Goal: Use online tool/utility: Utilize a website feature to perform a specific function

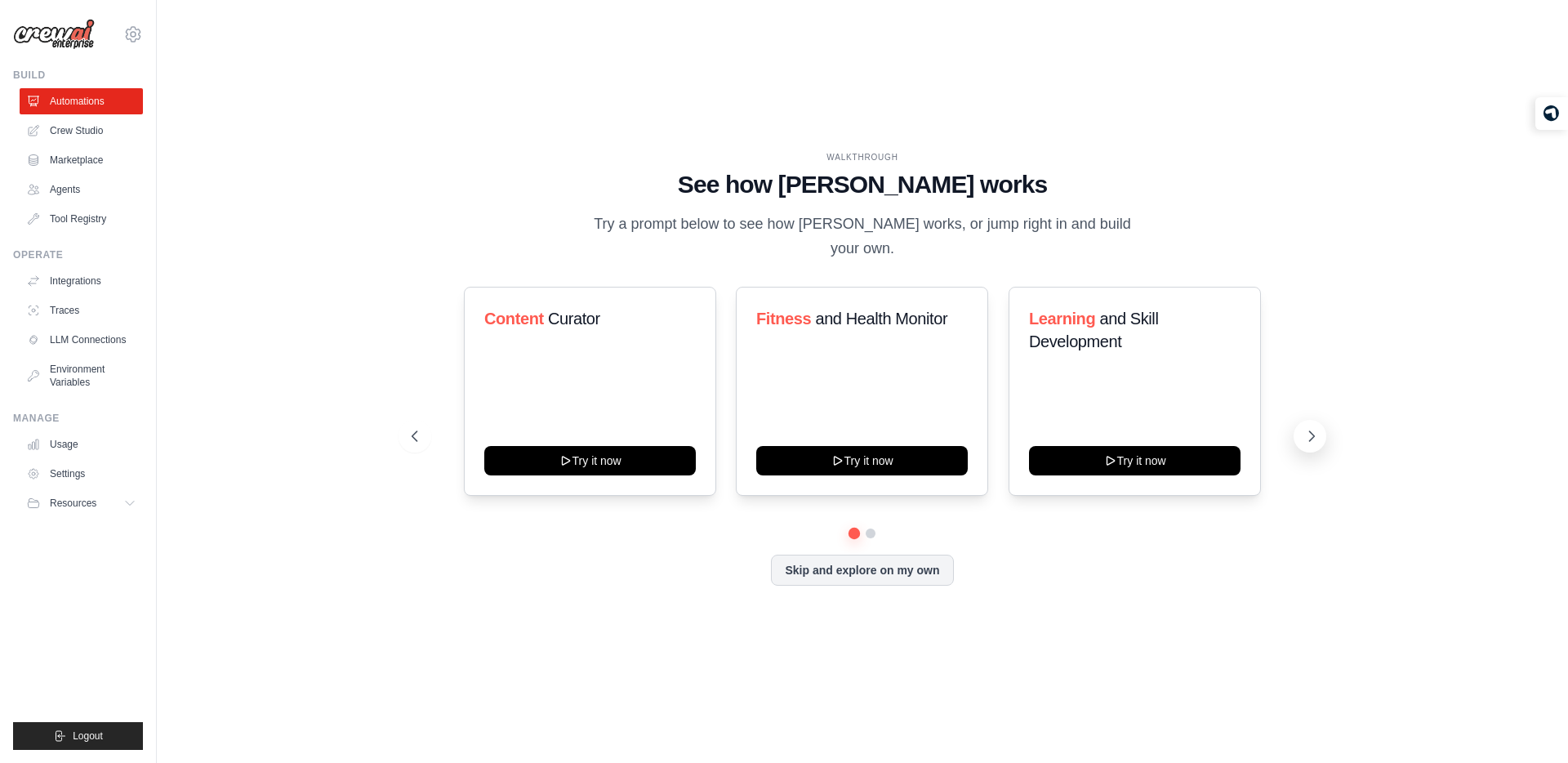
click at [1311, 431] on icon at bounding box center [1313, 436] width 5 height 10
click at [86, 189] on link "Agents" at bounding box center [83, 189] width 123 height 26
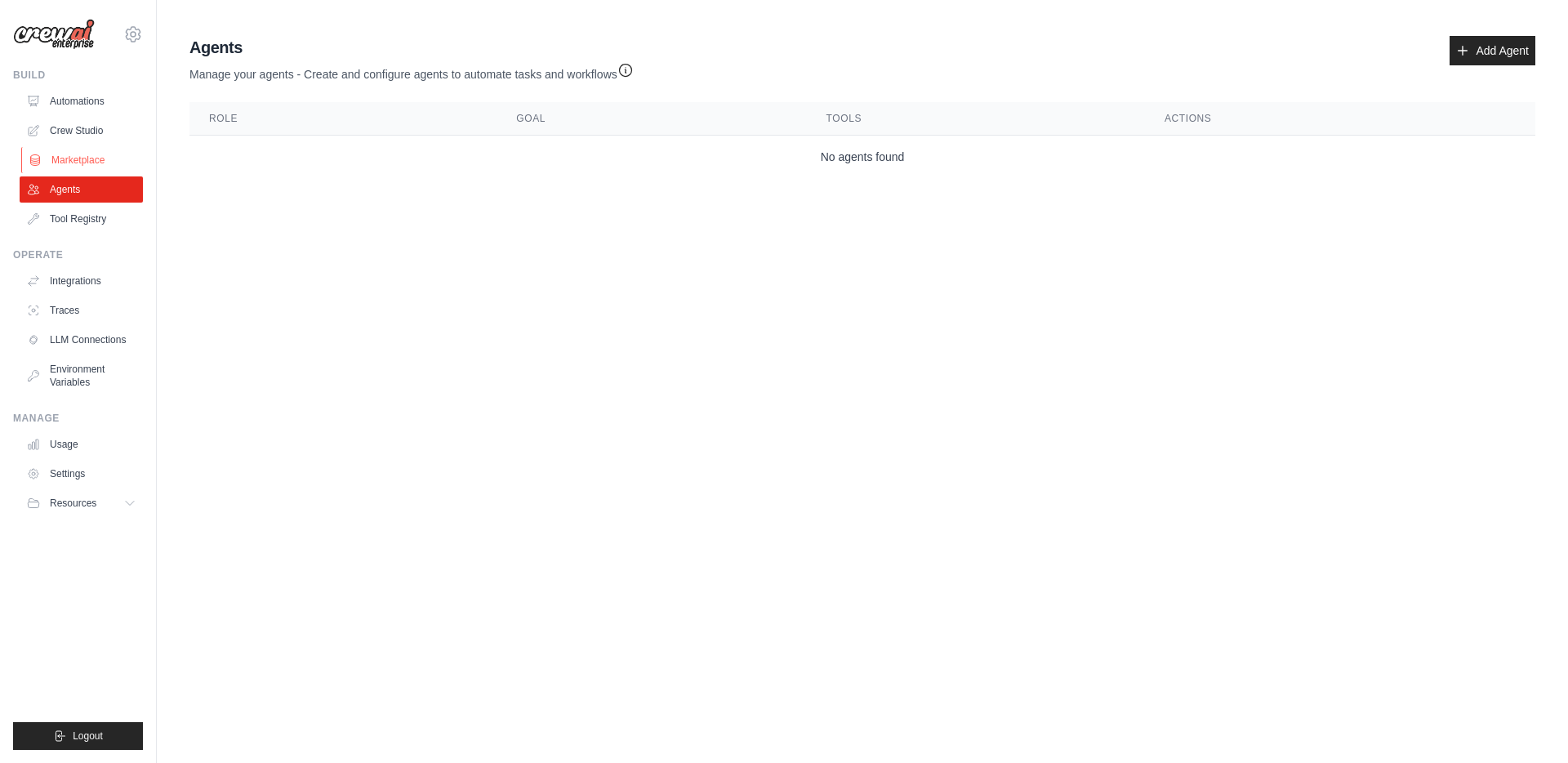
click at [57, 160] on link "Marketplace" at bounding box center [83, 160] width 123 height 26
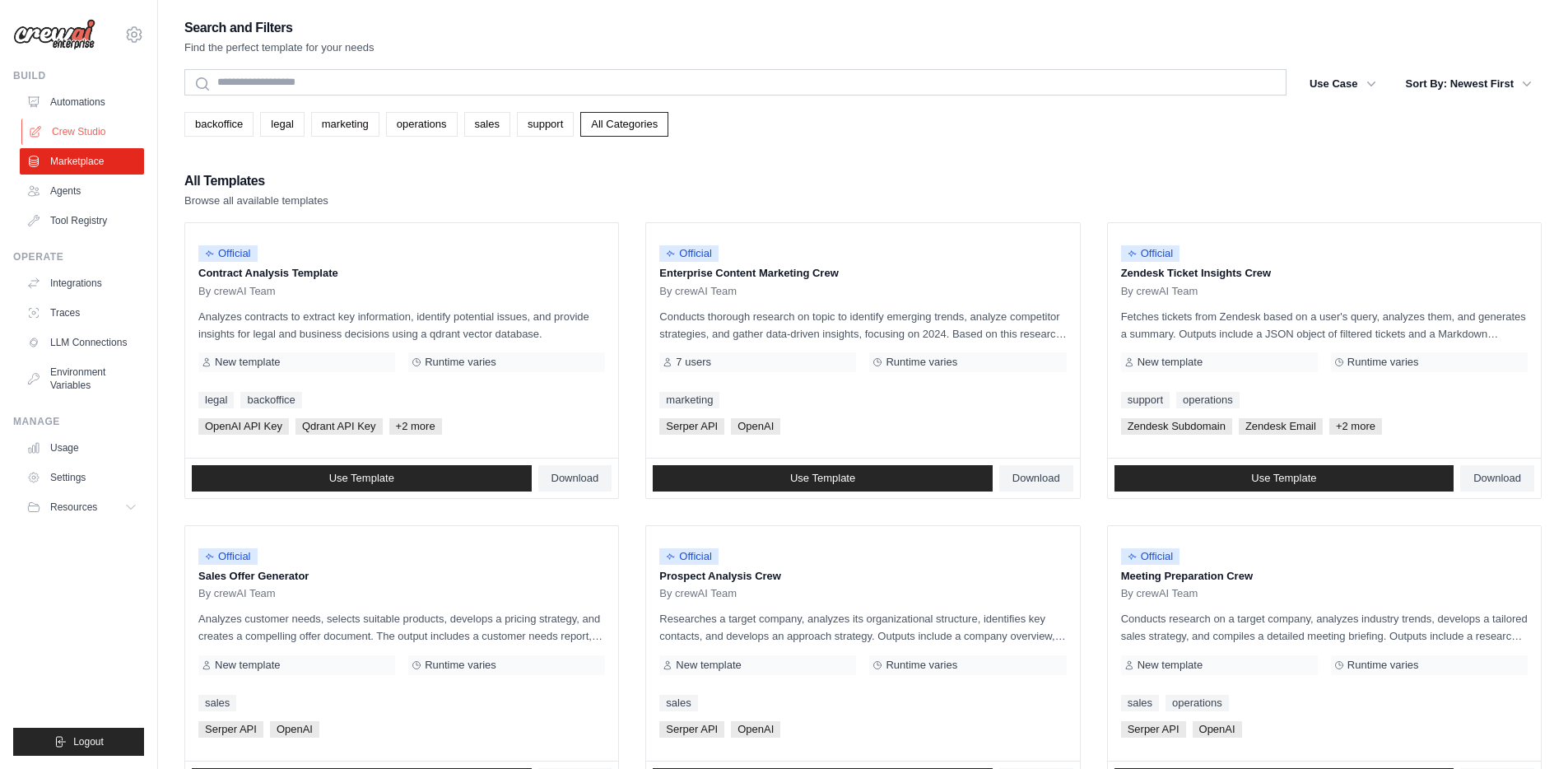
click at [36, 120] on link "Crew Studio" at bounding box center [83, 131] width 124 height 26
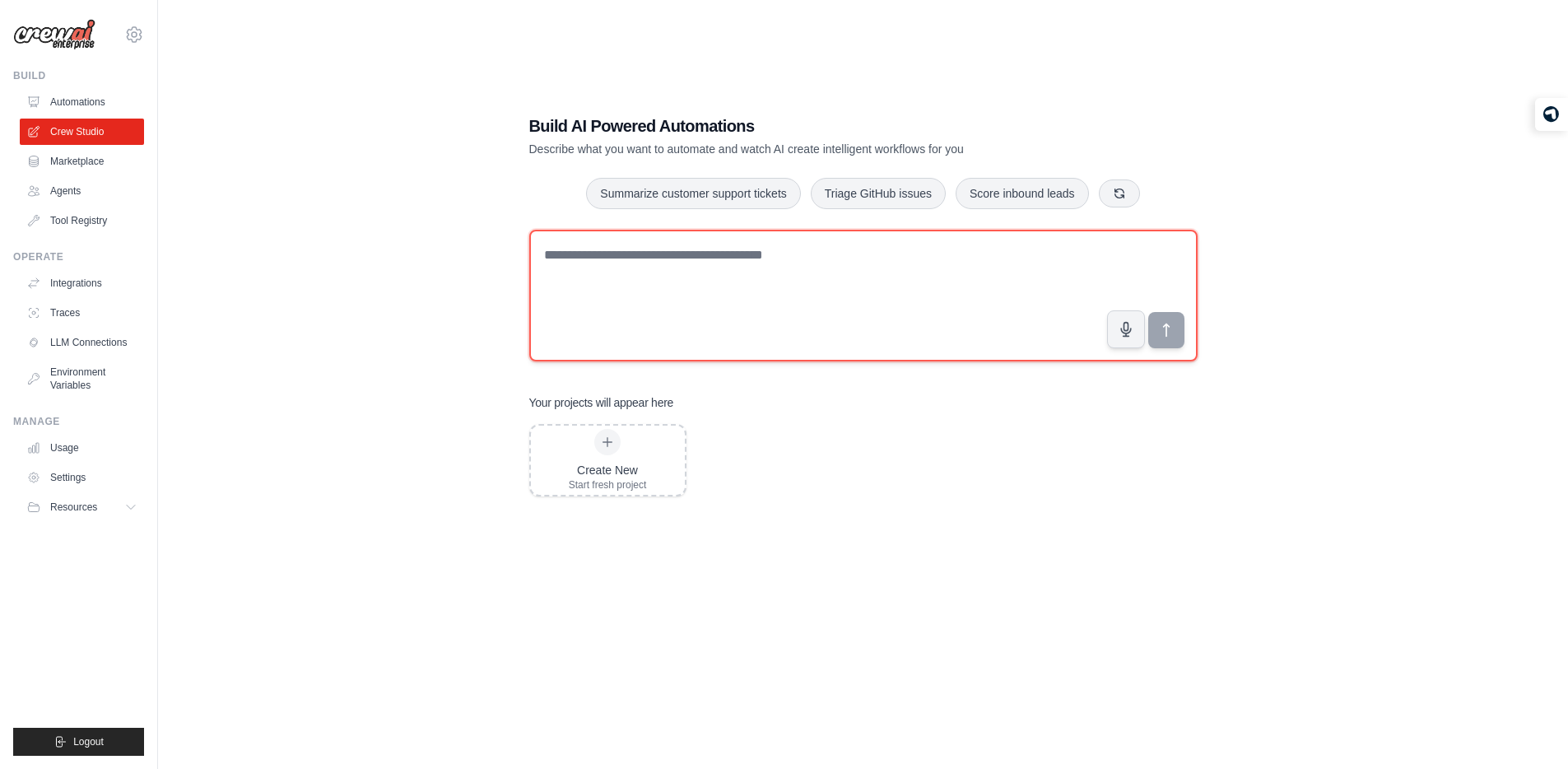
click at [658, 268] on textarea at bounding box center [863, 296] width 669 height 132
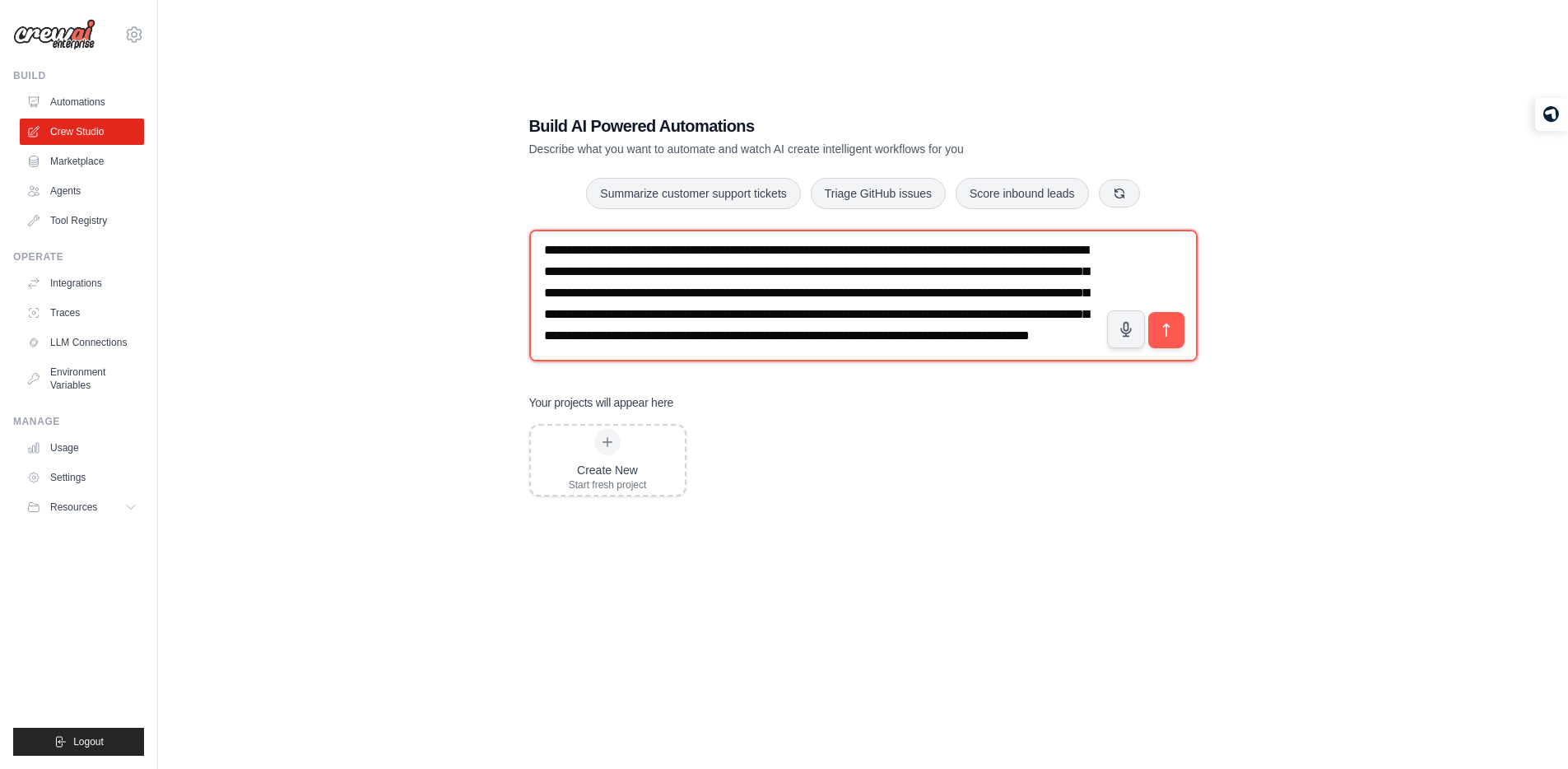
scroll to position [32, 0]
type textarea "**********"
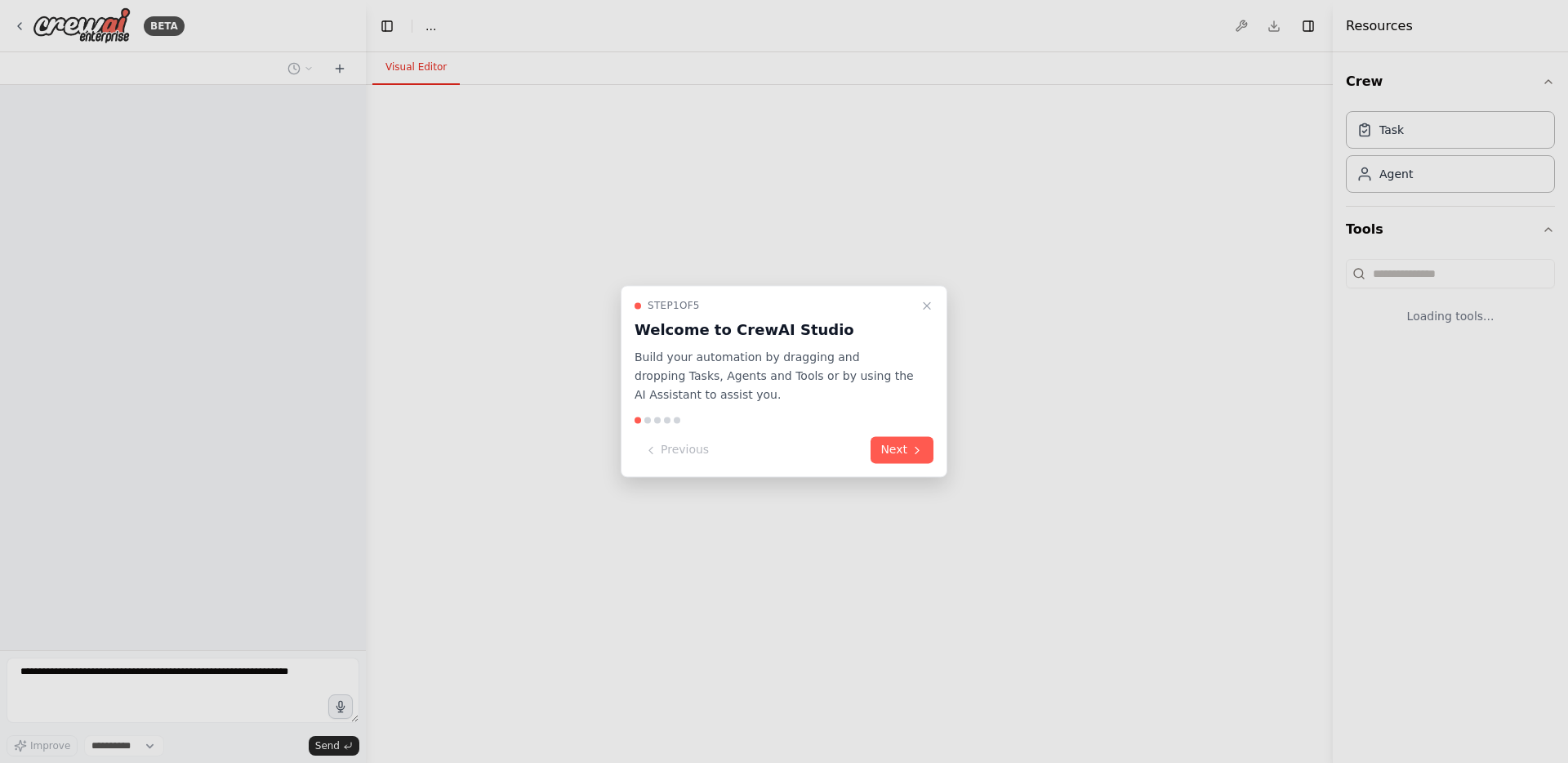
select select "****"
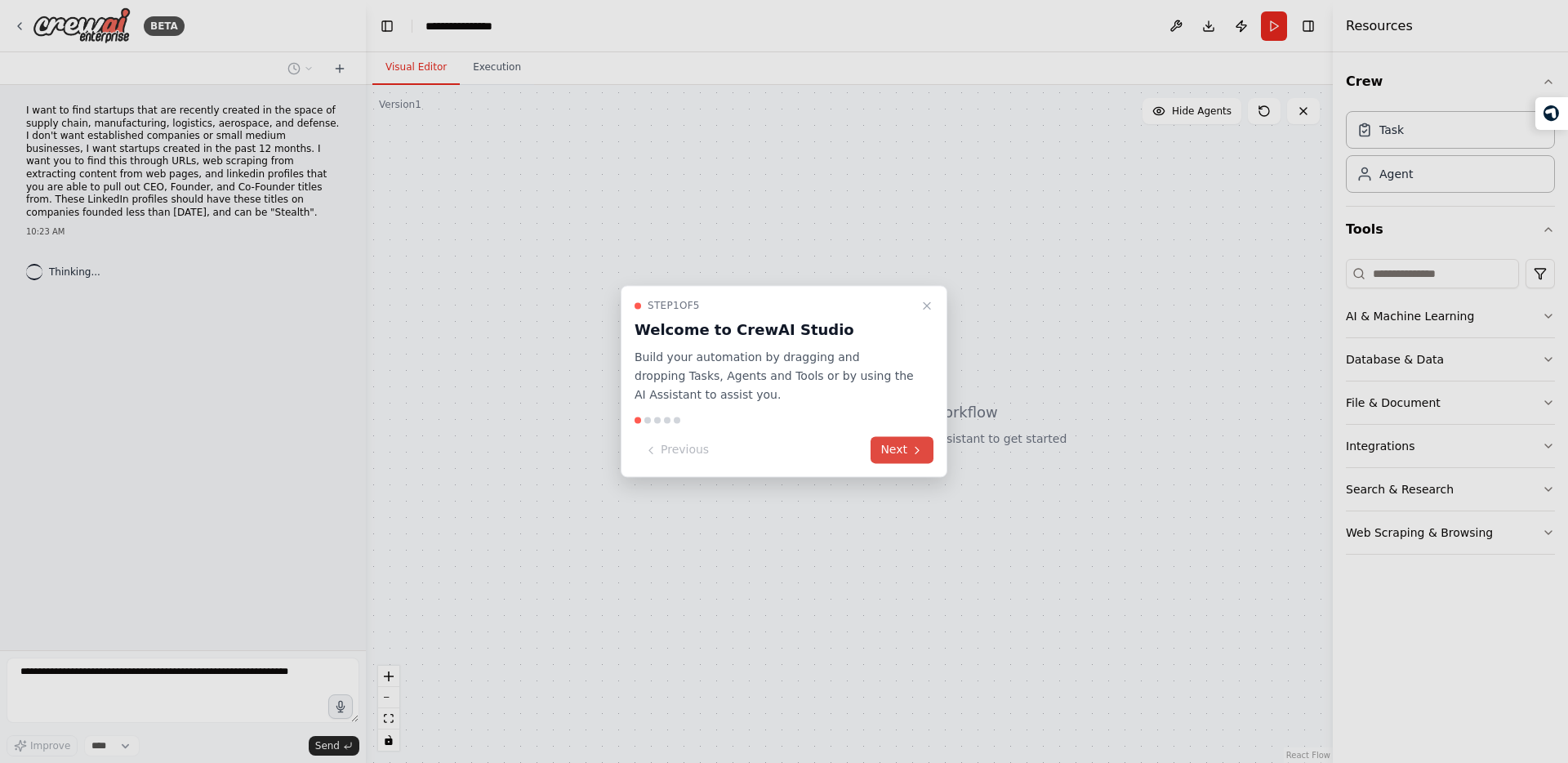
click at [893, 448] on button "Next" at bounding box center [902, 450] width 63 height 27
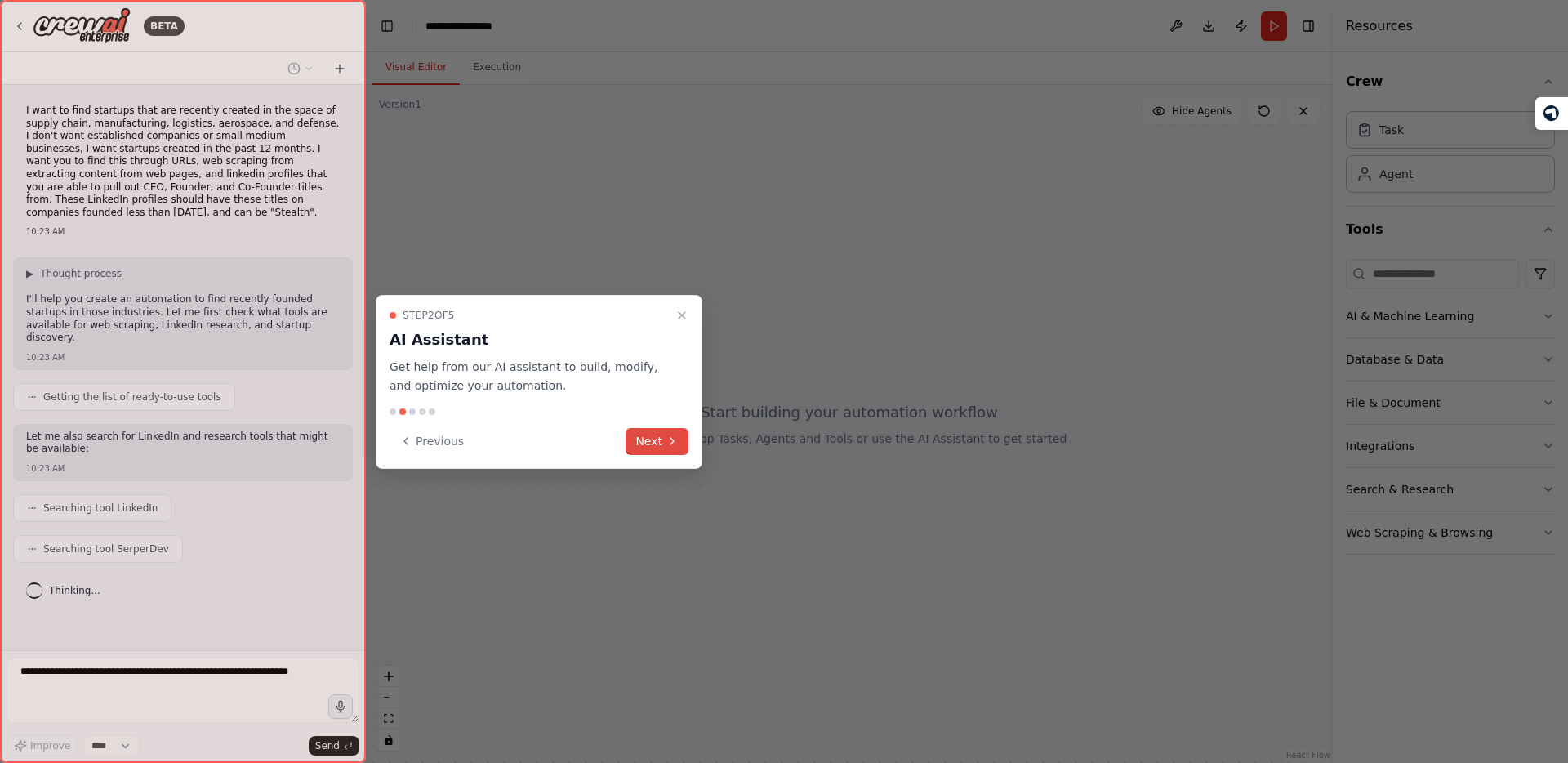
click at [643, 439] on button "Next" at bounding box center [657, 441] width 63 height 27
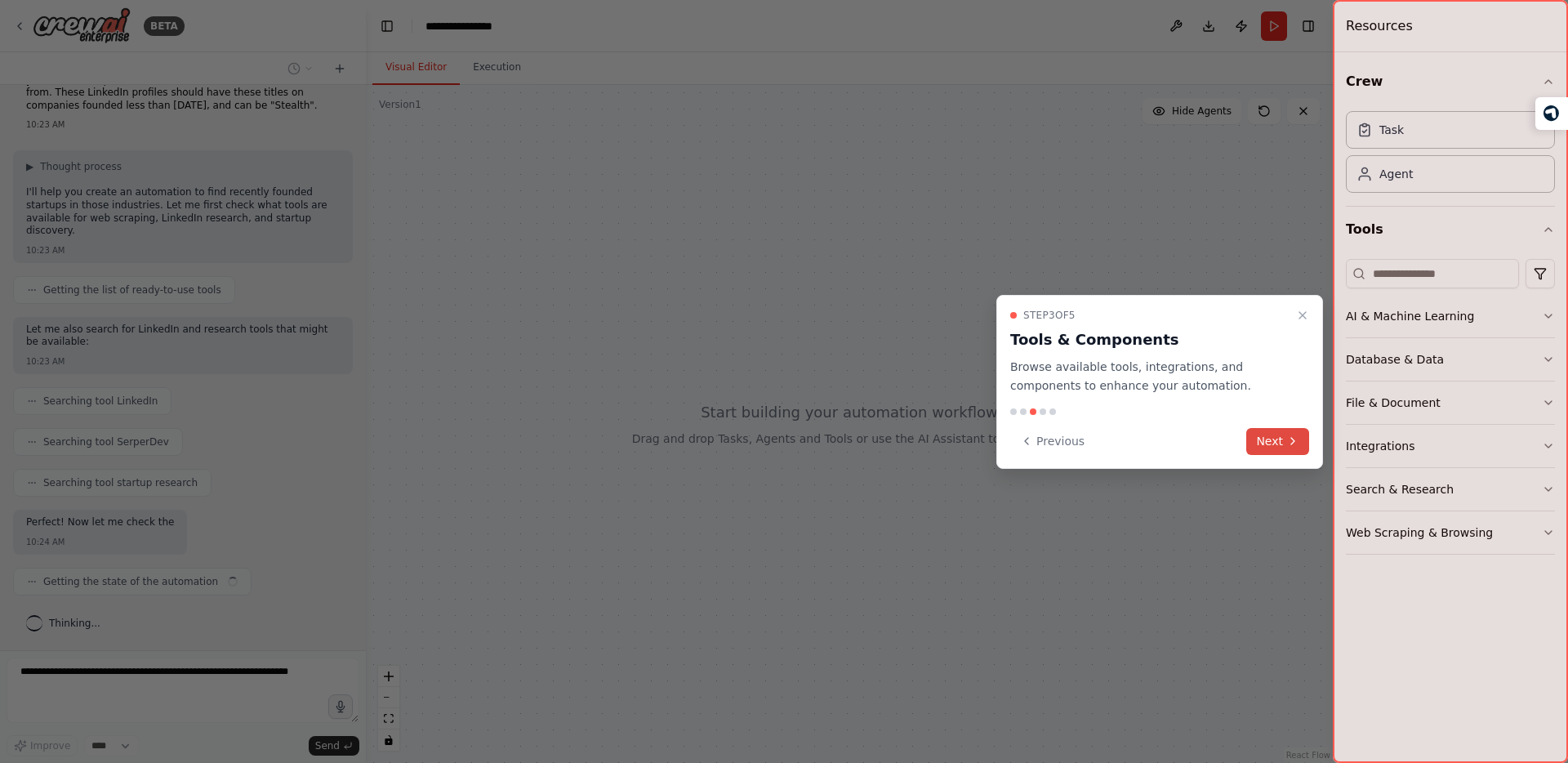
scroll to position [119, 0]
click at [1277, 439] on button "Next" at bounding box center [1278, 441] width 63 height 27
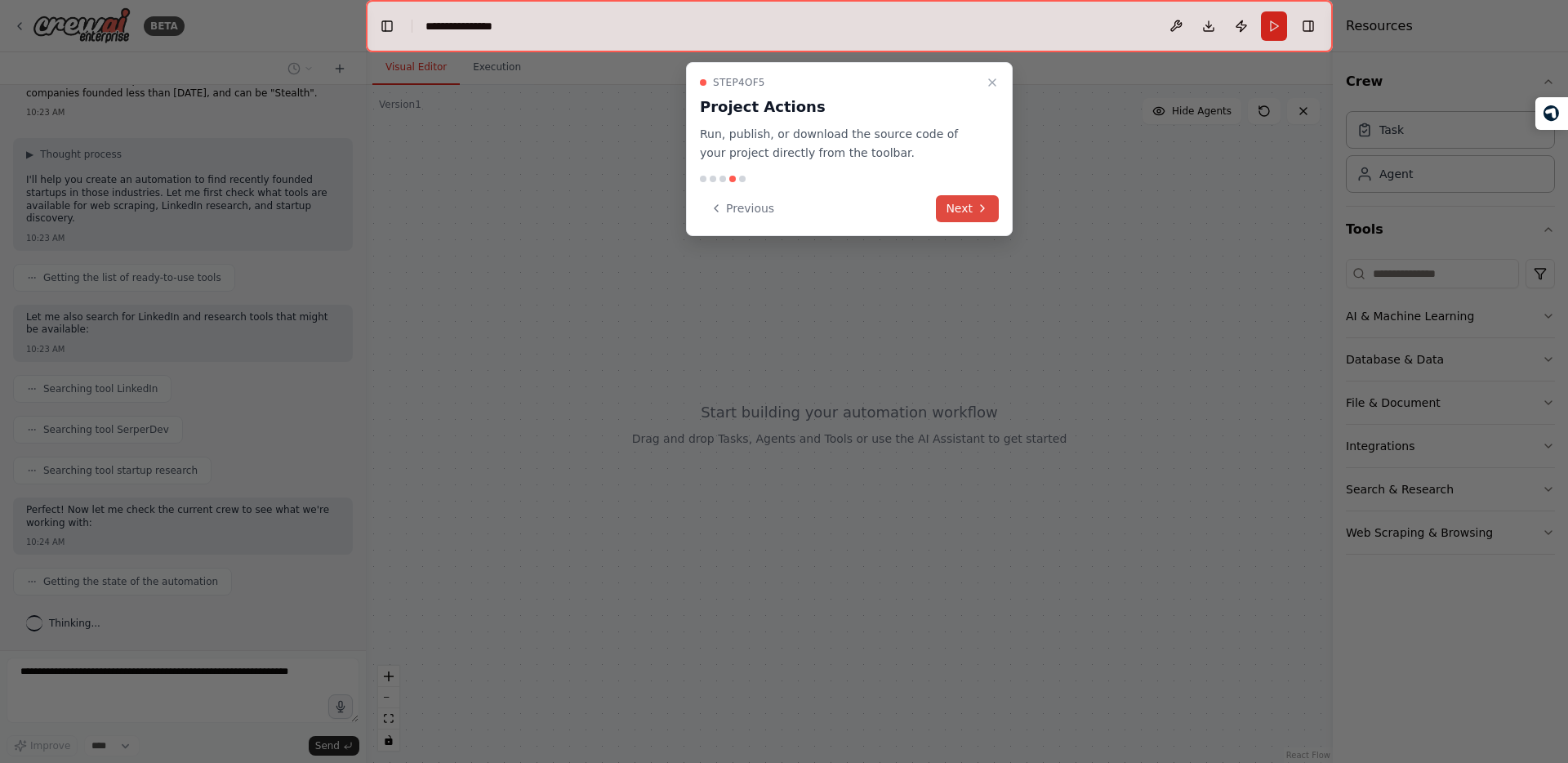
click at [978, 210] on icon at bounding box center [982, 208] width 13 height 13
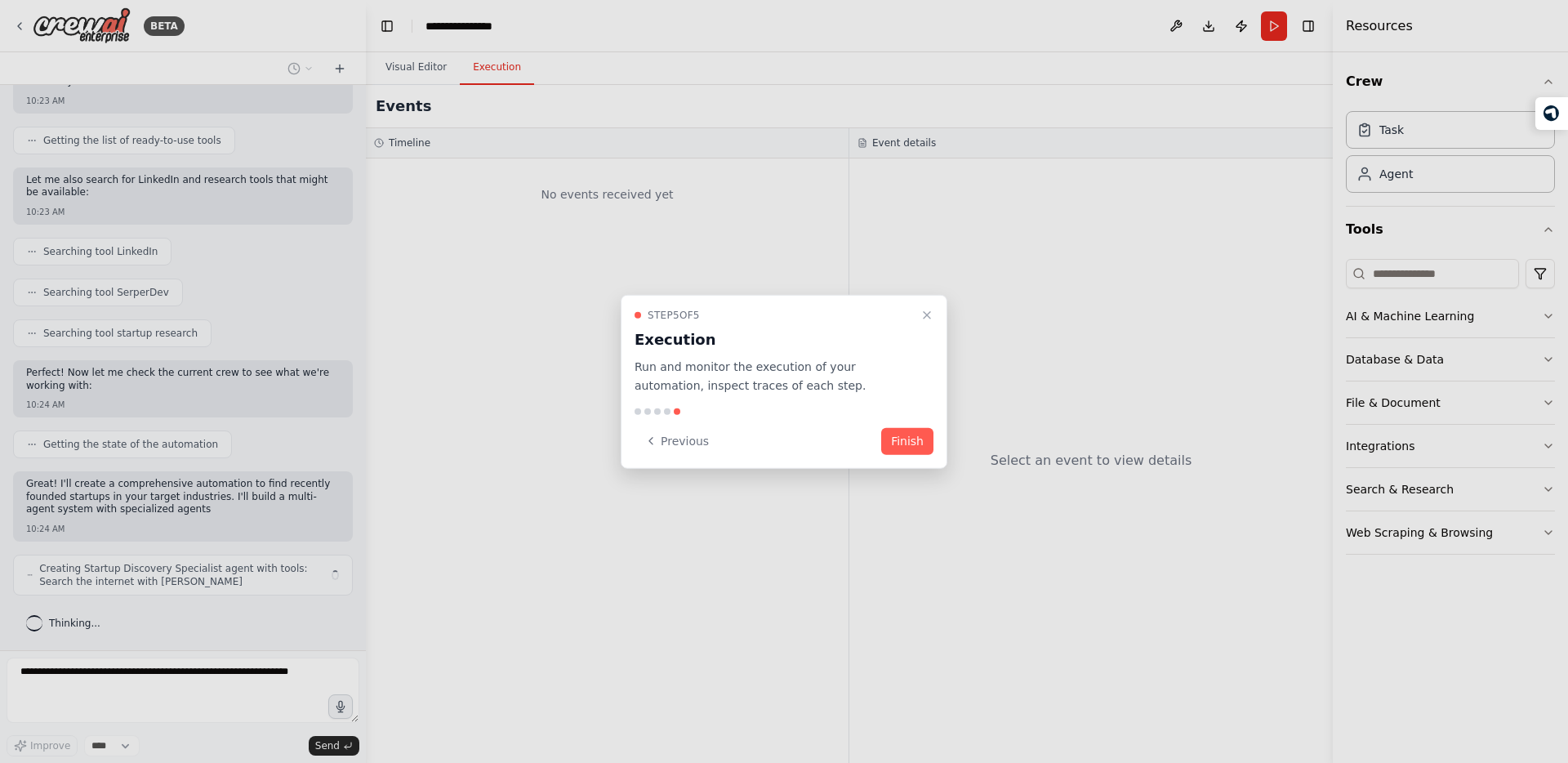
scroll to position [285, 0]
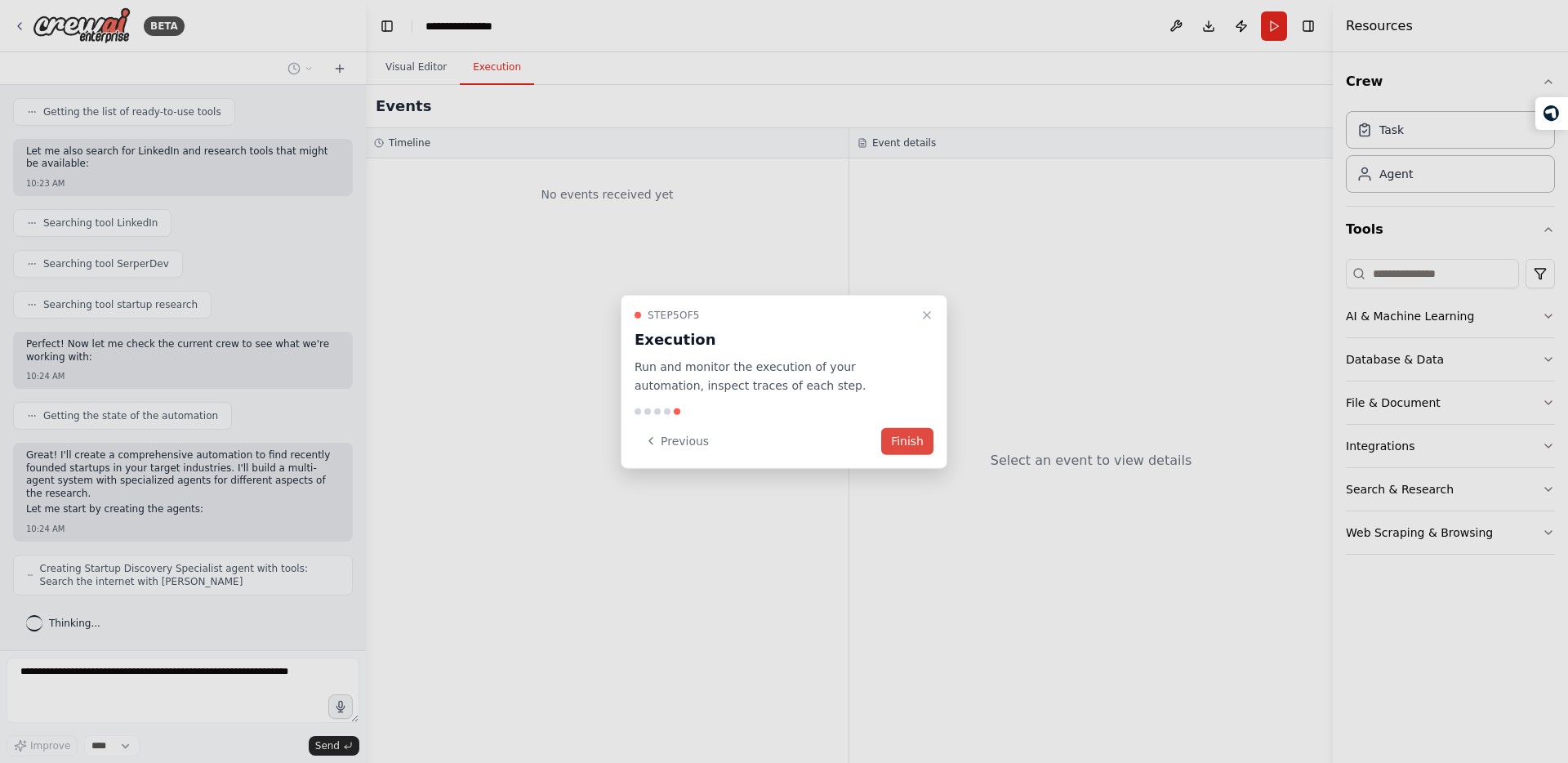
click at [904, 442] on button "Finish" at bounding box center [908, 440] width 52 height 27
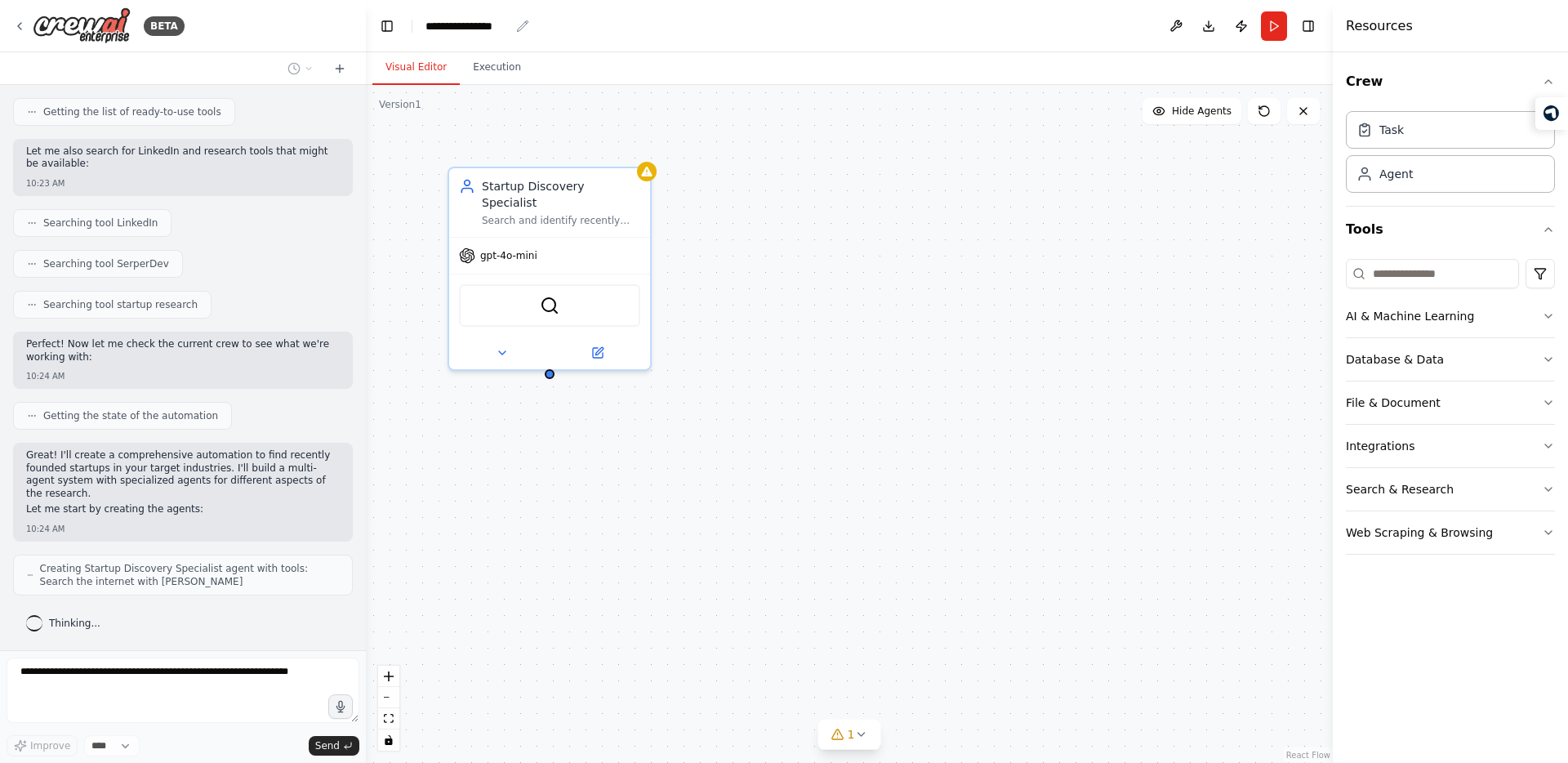
click at [491, 30] on div "**********" at bounding box center [467, 25] width 85 height 16
click at [489, 30] on div "**********" at bounding box center [486, 25] width 123 height 16
click at [489, 30] on div "**********" at bounding box center [486, 25] width 123 height 16
click at [496, 32] on div "**********" at bounding box center [486, 25] width 123 height 16
drag, startPoint x: 509, startPoint y: 26, endPoint x: 346, endPoint y: 23, distance: 163.0
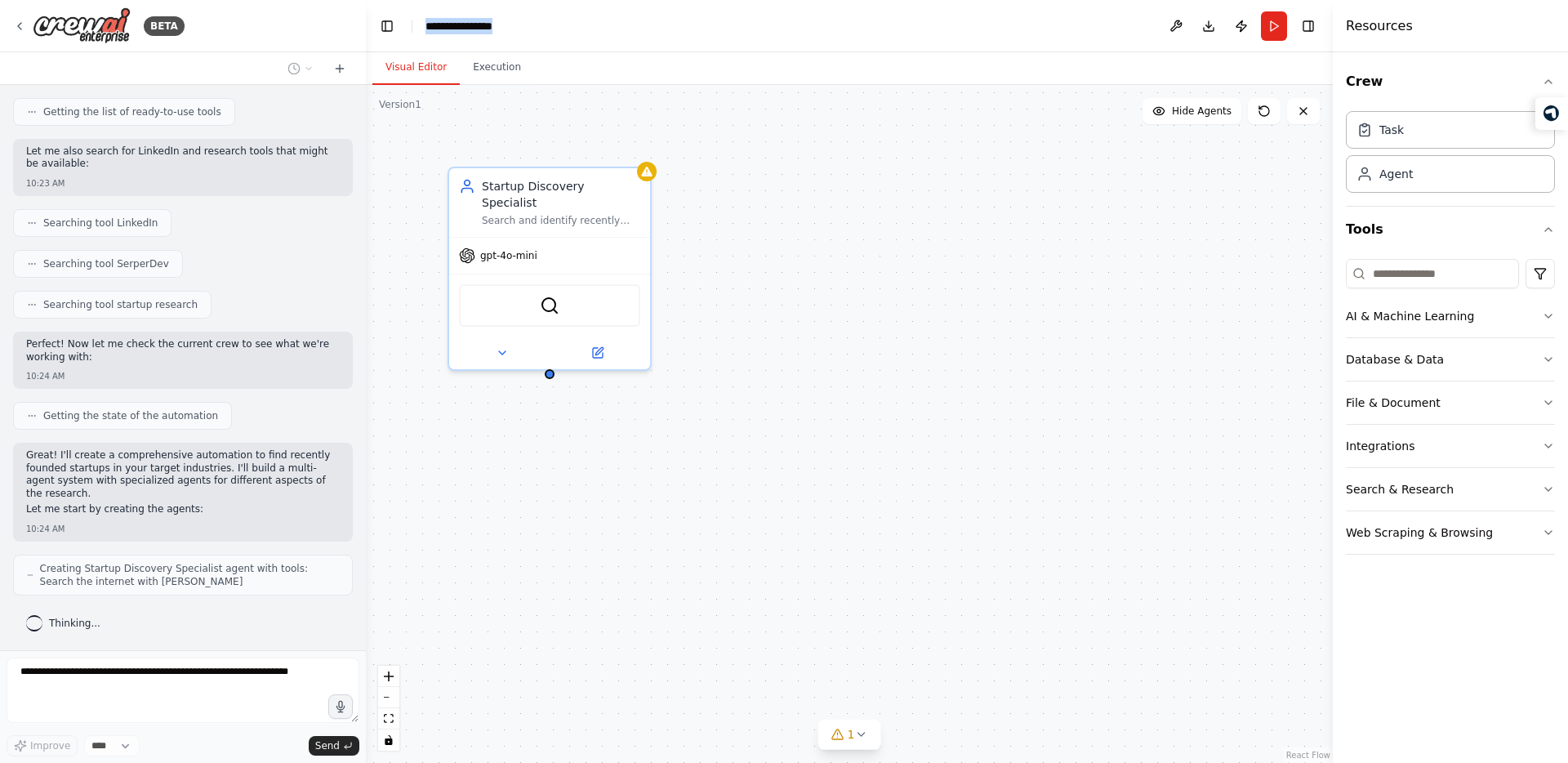
click at [346, 23] on div "BETA I want to find startups that are recently created in the space of supply c…" at bounding box center [784, 381] width 1568 height 763
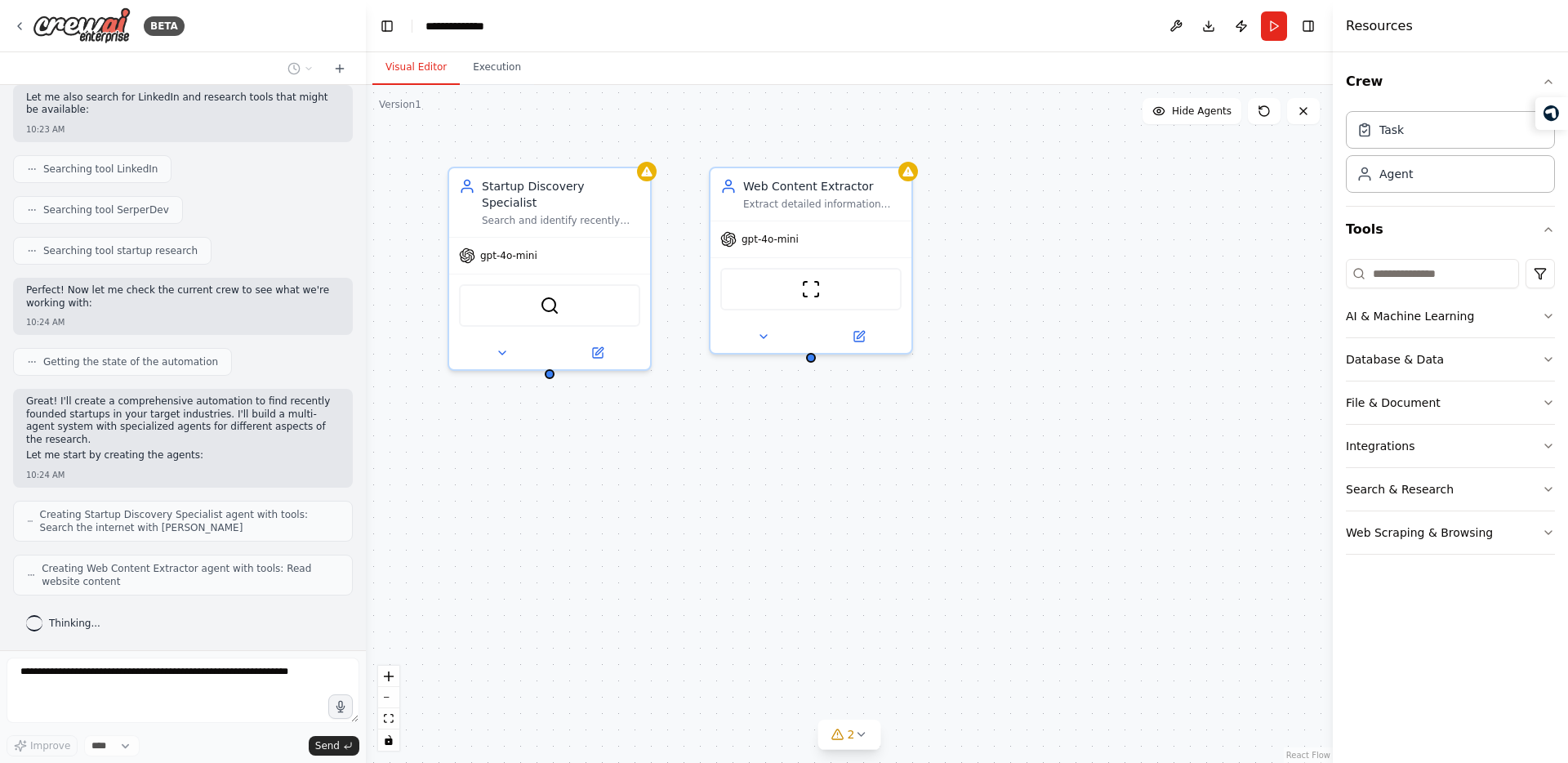
click at [740, 25] on header "**********" at bounding box center [850, 26] width 967 height 52
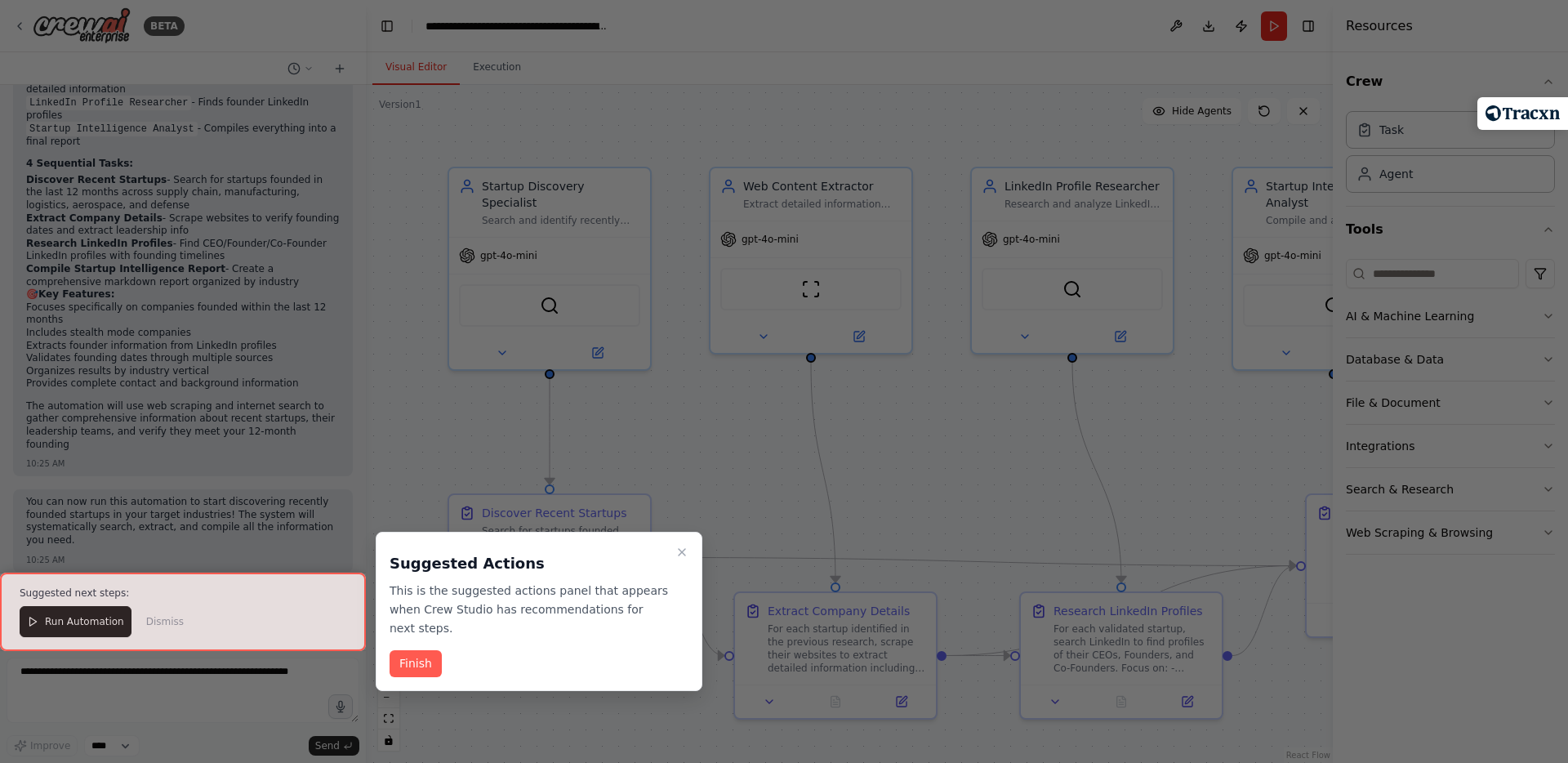
scroll to position [1486, 0]
click at [412, 664] on button "Finish" at bounding box center [416, 663] width 52 height 27
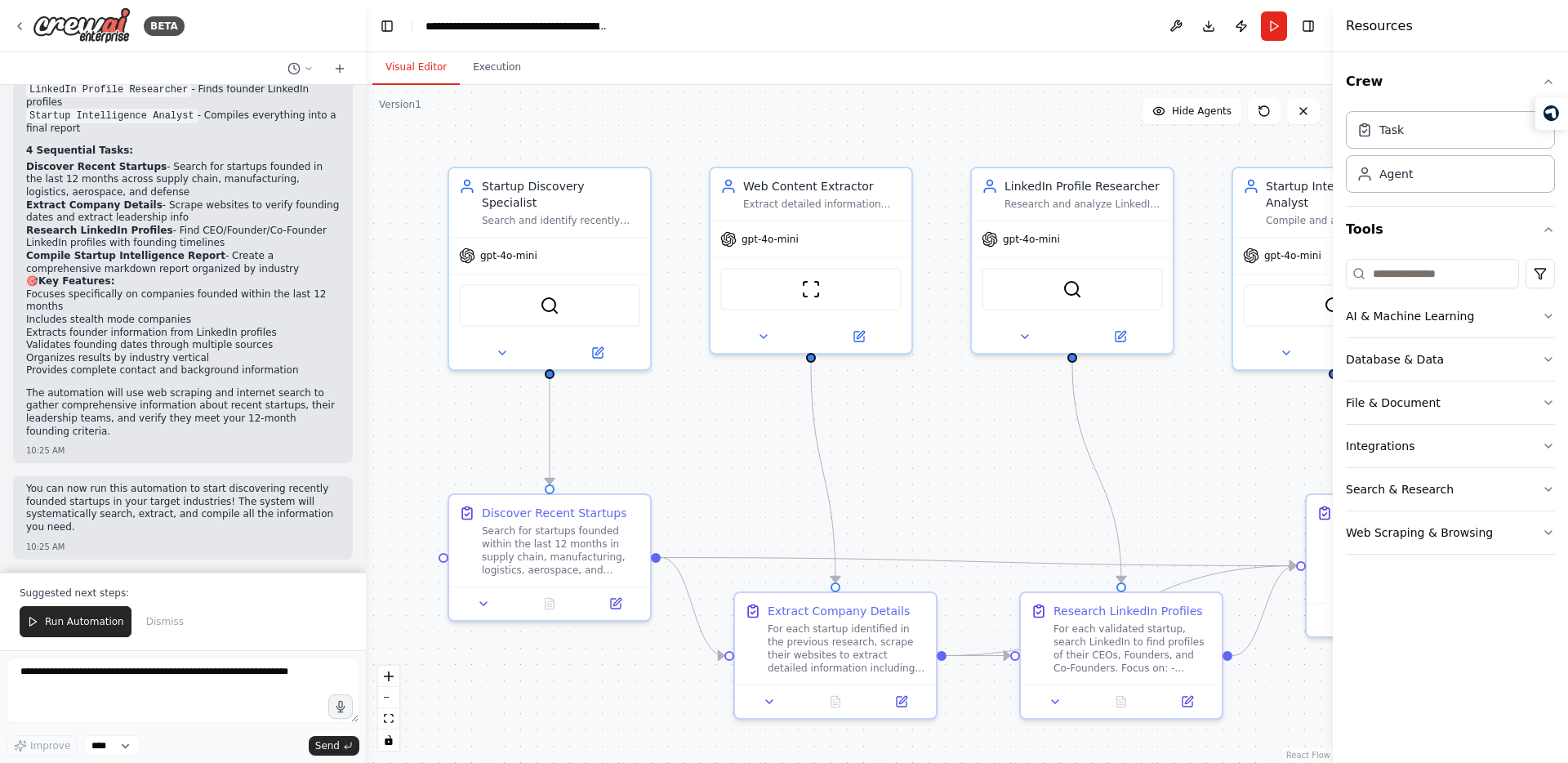
click at [147, 594] on p "Suggested next steps:" at bounding box center [183, 592] width 327 height 13
click at [70, 620] on span "Run Automation" at bounding box center [85, 621] width 79 height 13
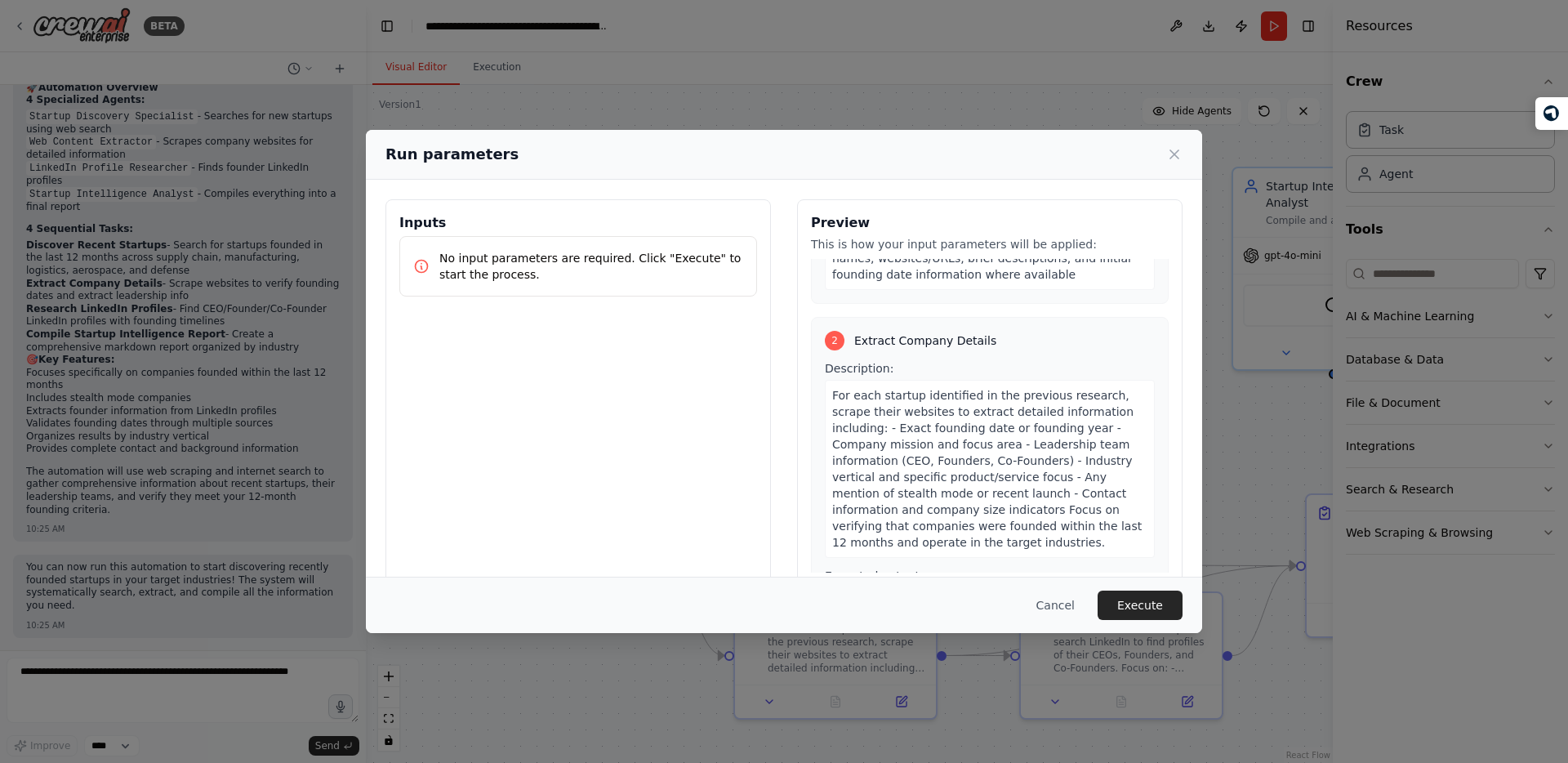
scroll to position [201, 0]
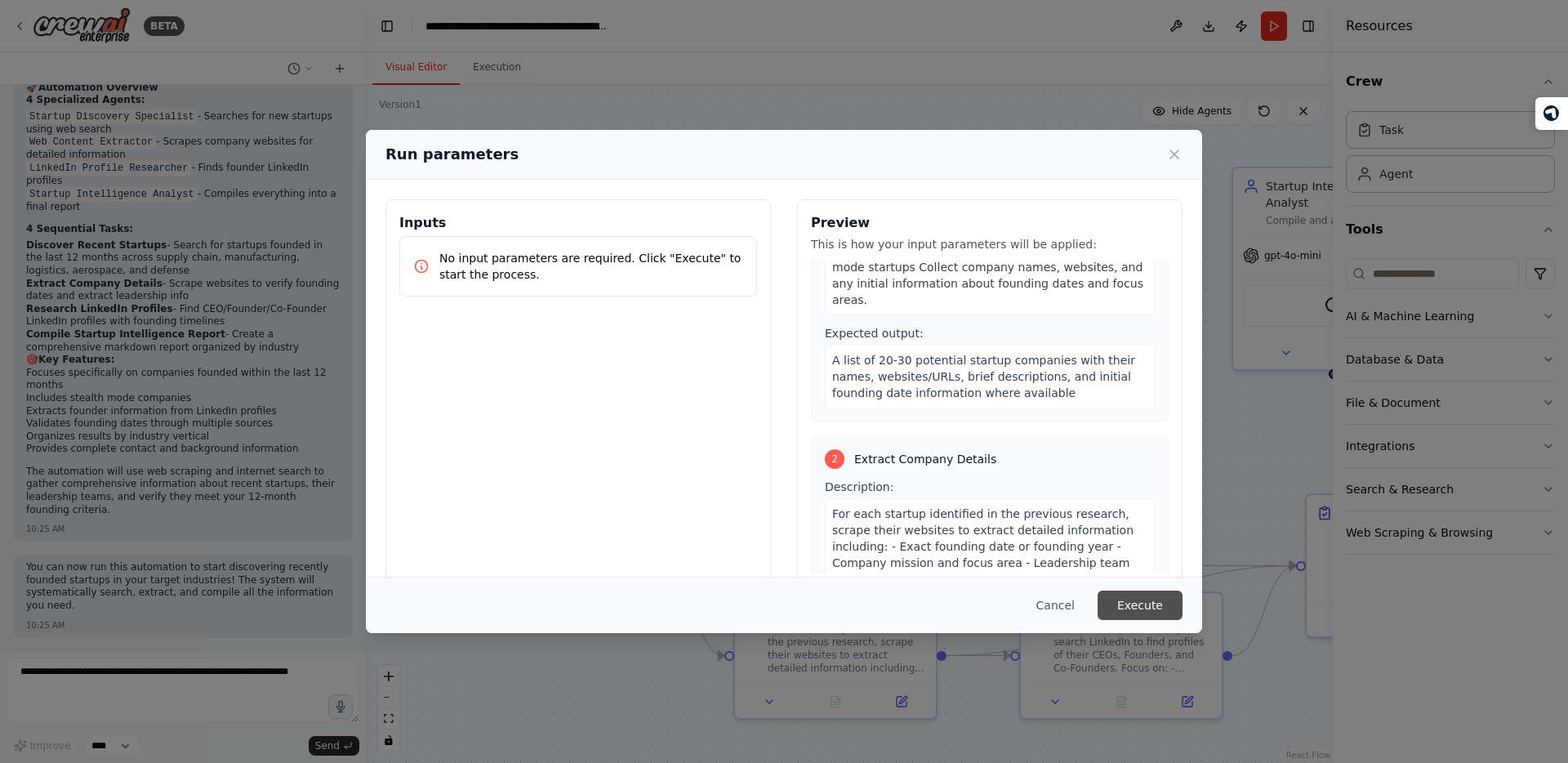
click at [1145, 600] on button "Execute" at bounding box center [1140, 605] width 85 height 30
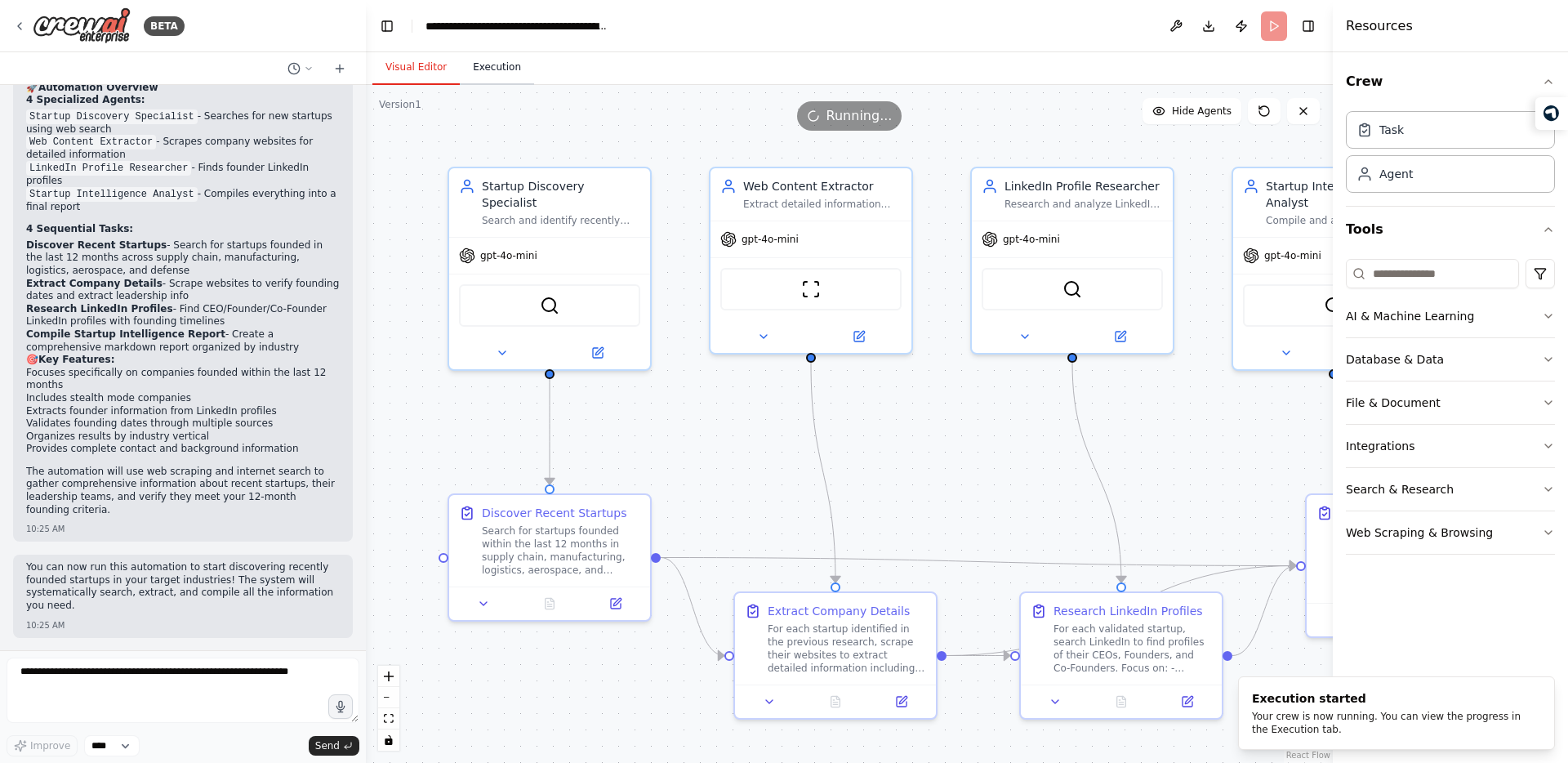
click at [480, 65] on button "Execution" at bounding box center [497, 68] width 74 height 35
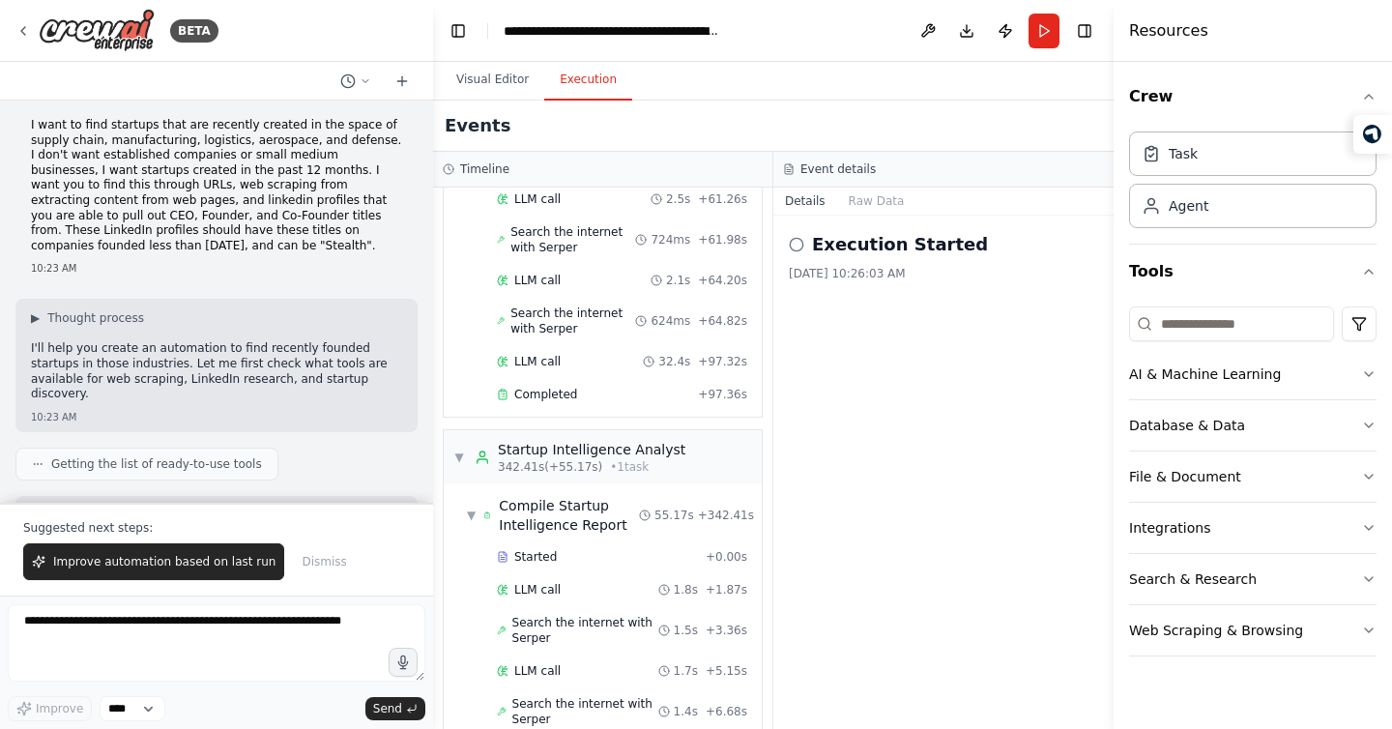
scroll to position [0, 0]
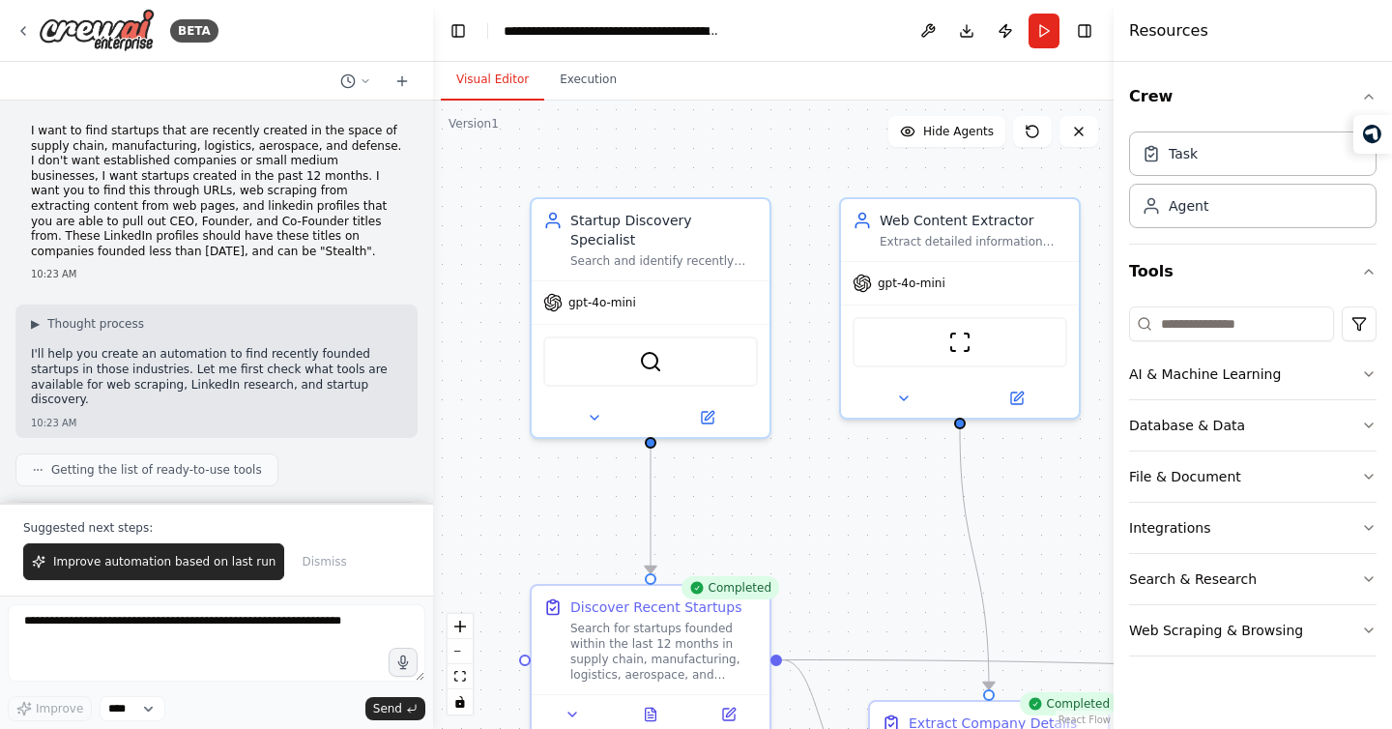
click at [479, 76] on button "Visual Editor" at bounding box center [492, 80] width 103 height 41
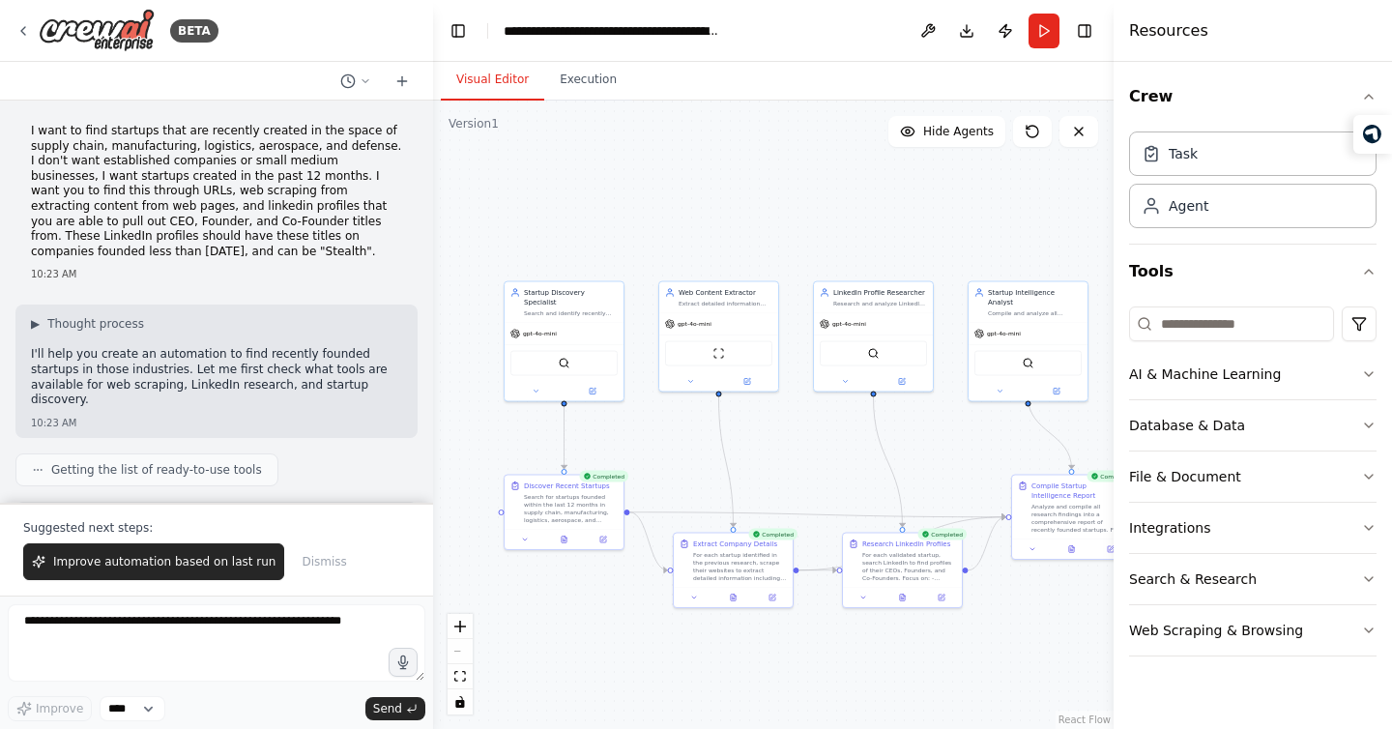
drag, startPoint x: 837, startPoint y: 501, endPoint x: 682, endPoint y: 483, distance: 155.6
click at [682, 483] on div ".deletable-edge-delete-btn { width: 20px; height: 20px; border: 0px solid #ffff…" at bounding box center [773, 415] width 680 height 628
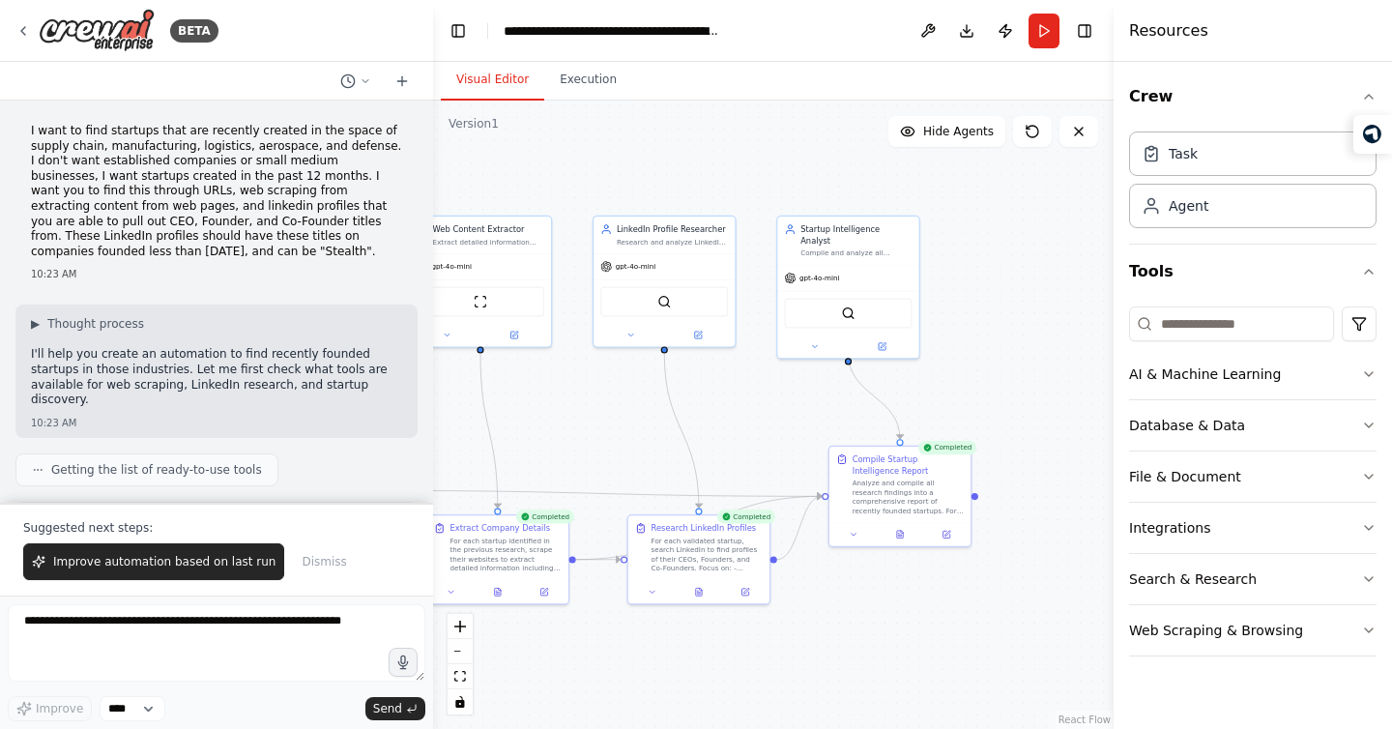
drag, startPoint x: 808, startPoint y: 187, endPoint x: 561, endPoint y: 159, distance: 247.9
click at [561, 159] on div ".deletable-edge-delete-btn { width: 20px; height: 20px; border: 0px solid #ffff…" at bounding box center [773, 415] width 680 height 628
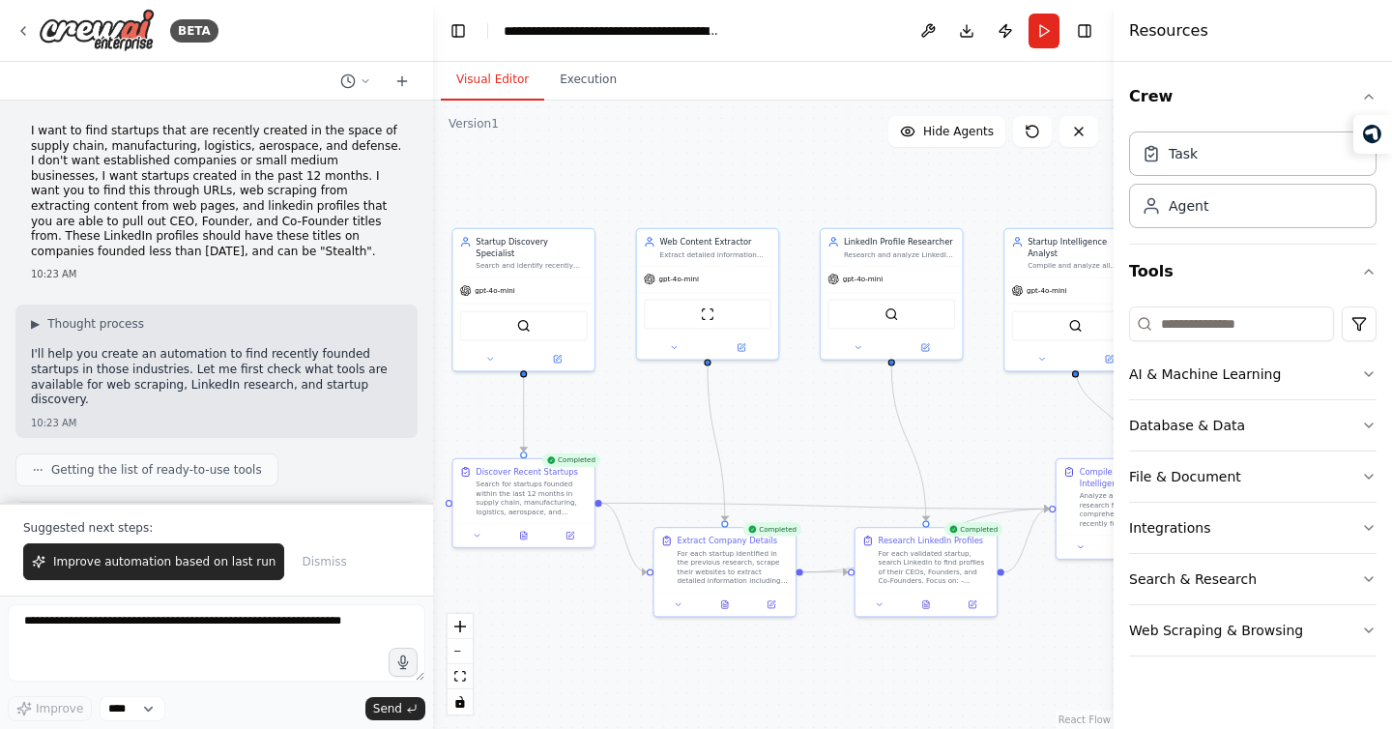
drag, startPoint x: 621, startPoint y: 162, endPoint x: 845, endPoint y: 175, distance: 223.6
click at [845, 175] on div ".deletable-edge-delete-btn { width: 20px; height: 20px; border: 0px solid #ffff…" at bounding box center [773, 415] width 680 height 628
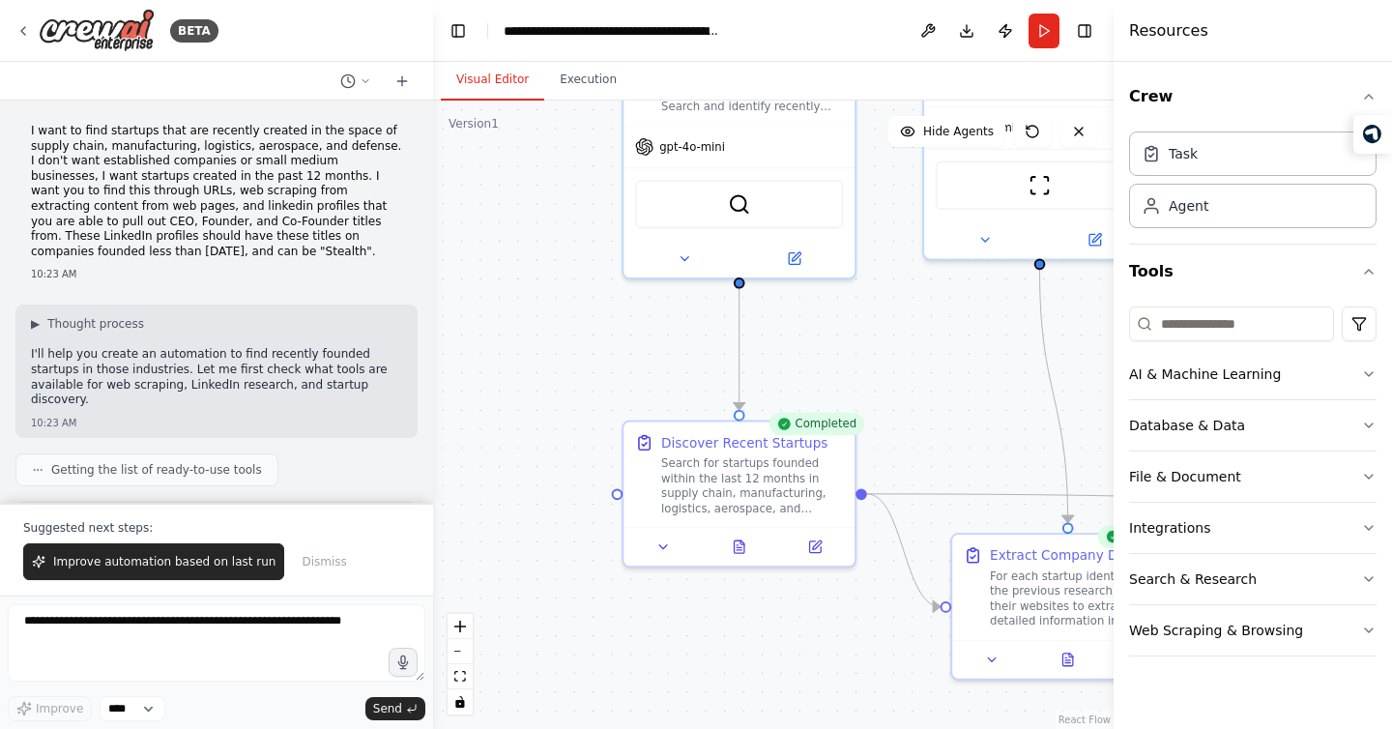
drag, startPoint x: 579, startPoint y: 482, endPoint x: 900, endPoint y: 385, distance: 335.3
click at [900, 385] on div ".deletable-edge-delete-btn { width: 20px; height: 20px; border: 0px solid #ffff…" at bounding box center [773, 415] width 680 height 628
click at [649, 535] on button at bounding box center [663, 542] width 65 height 22
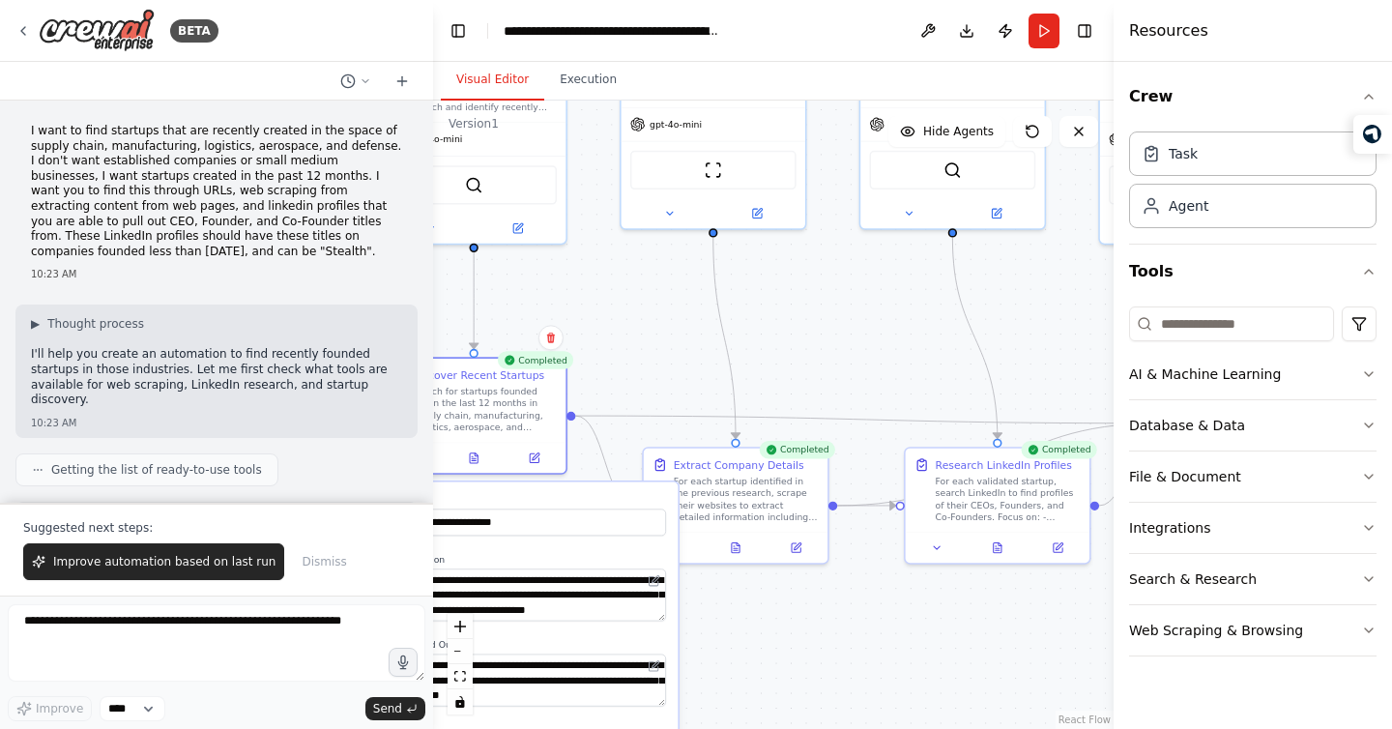
drag, startPoint x: 868, startPoint y: 420, endPoint x: 638, endPoint y: 341, distance: 243.3
click at [638, 341] on div ".deletable-edge-delete-btn { width: 20px; height: 20px; border: 0px solid #ffff…" at bounding box center [773, 415] width 680 height 628
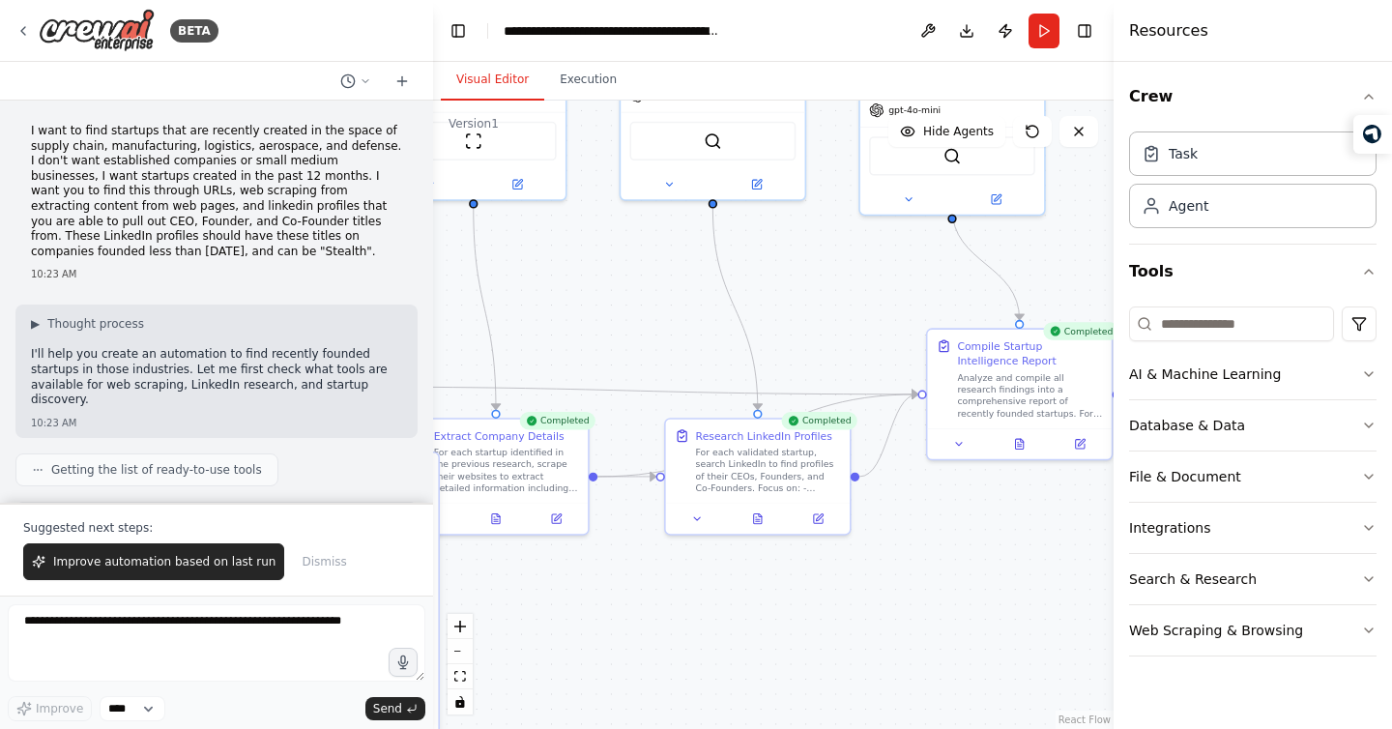
drag, startPoint x: 869, startPoint y: 362, endPoint x: 629, endPoint y: 334, distance: 241.3
click at [629, 334] on div ".deletable-edge-delete-btn { width: 20px; height: 20px; border: 0px solid #ffff…" at bounding box center [773, 415] width 680 height 628
click at [569, 80] on button "Execution" at bounding box center [588, 80] width 88 height 41
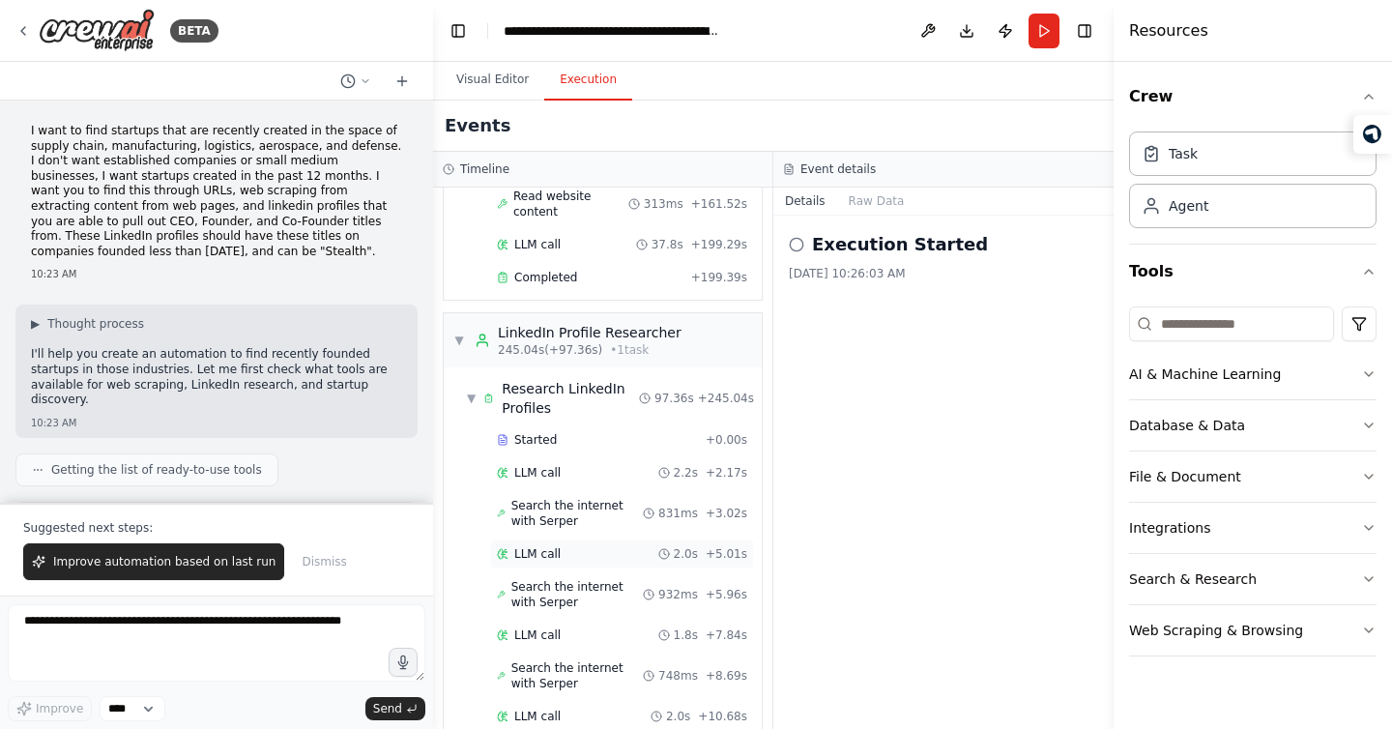
scroll to position [2490, 0]
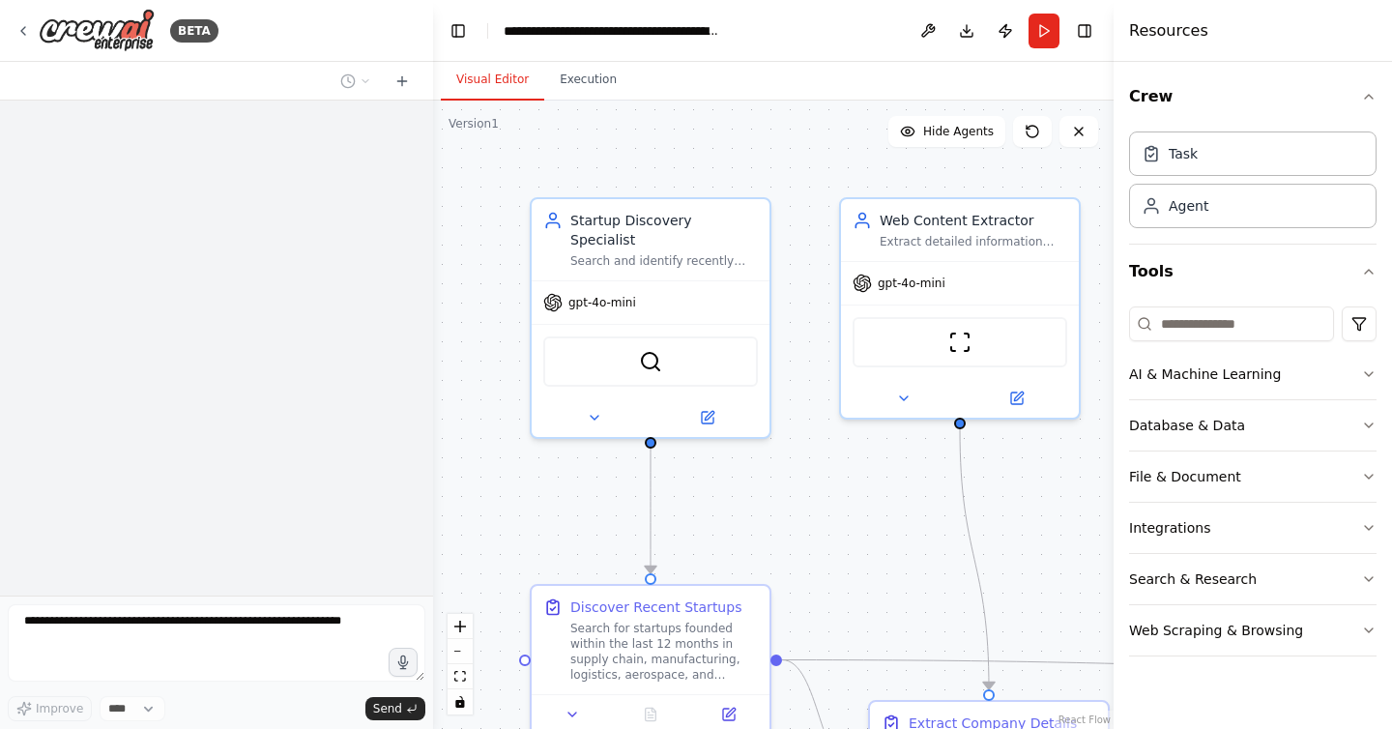
scroll to position [1809, 0]
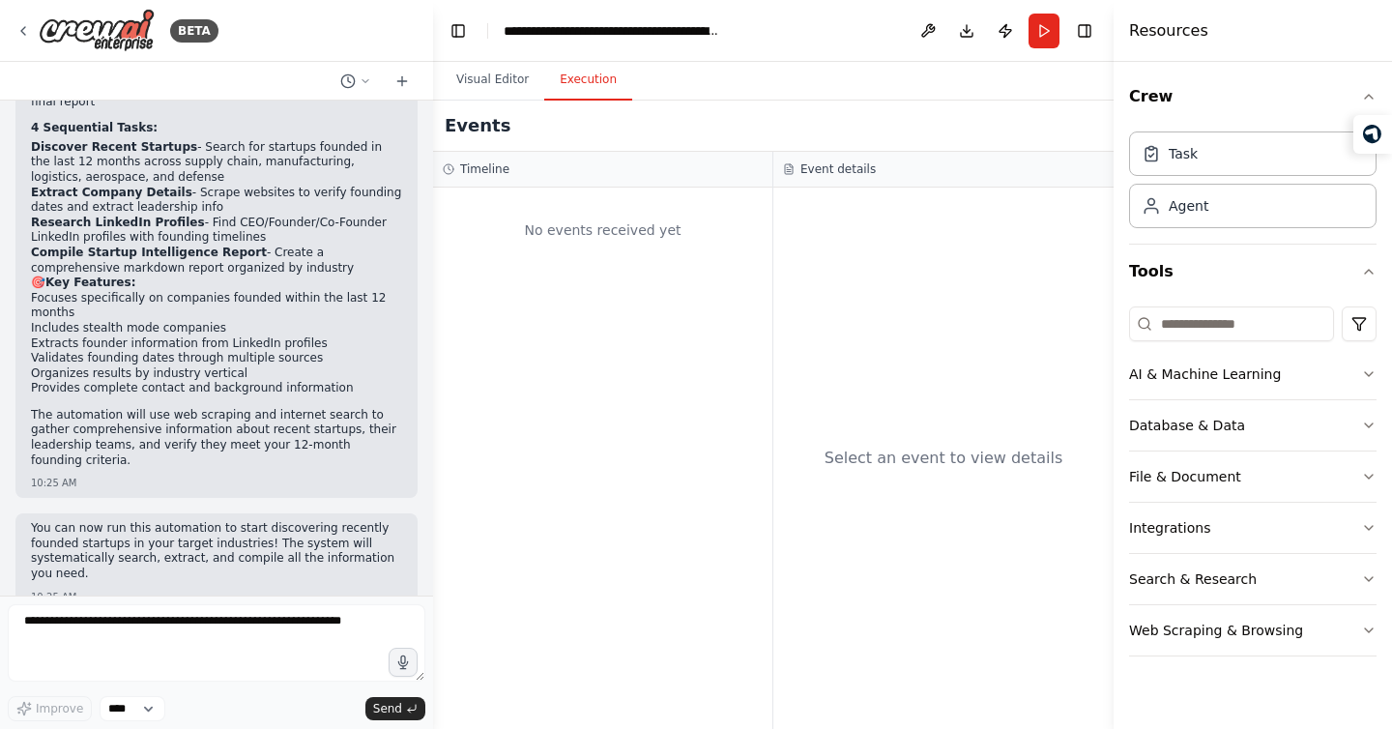
click at [564, 72] on button "Execution" at bounding box center [588, 80] width 88 height 41
click at [499, 85] on button "Visual Editor" at bounding box center [492, 80] width 103 height 41
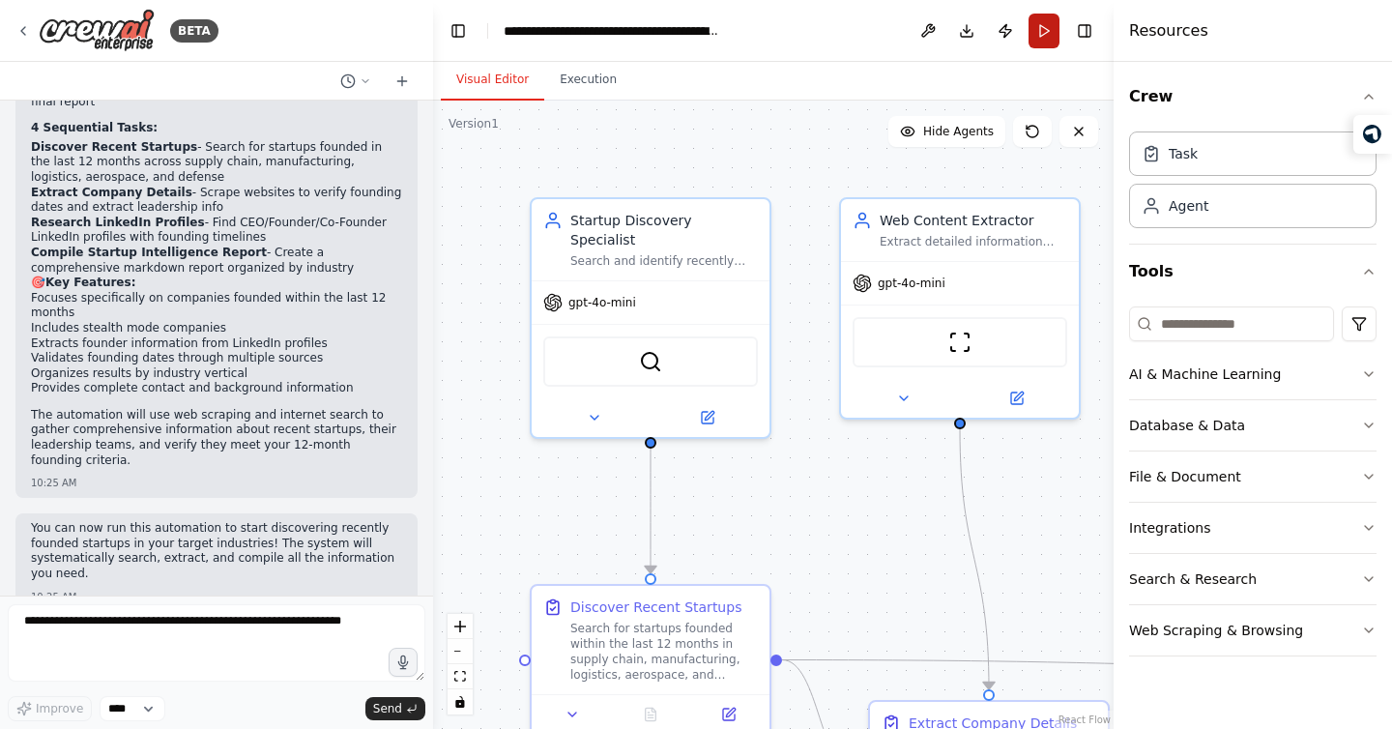
click at [1037, 19] on button "Run" at bounding box center [1043, 31] width 31 height 35
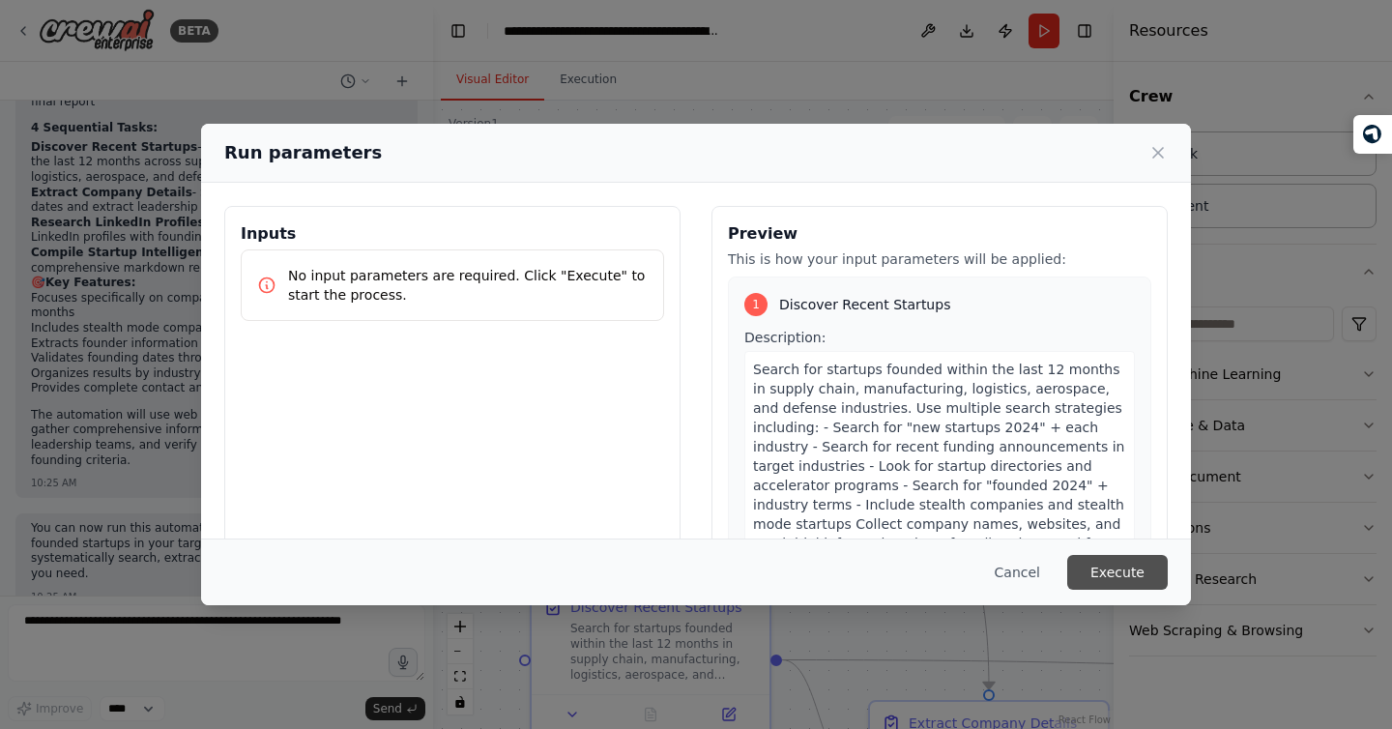
click at [1122, 568] on button "Execute" at bounding box center [1117, 572] width 101 height 35
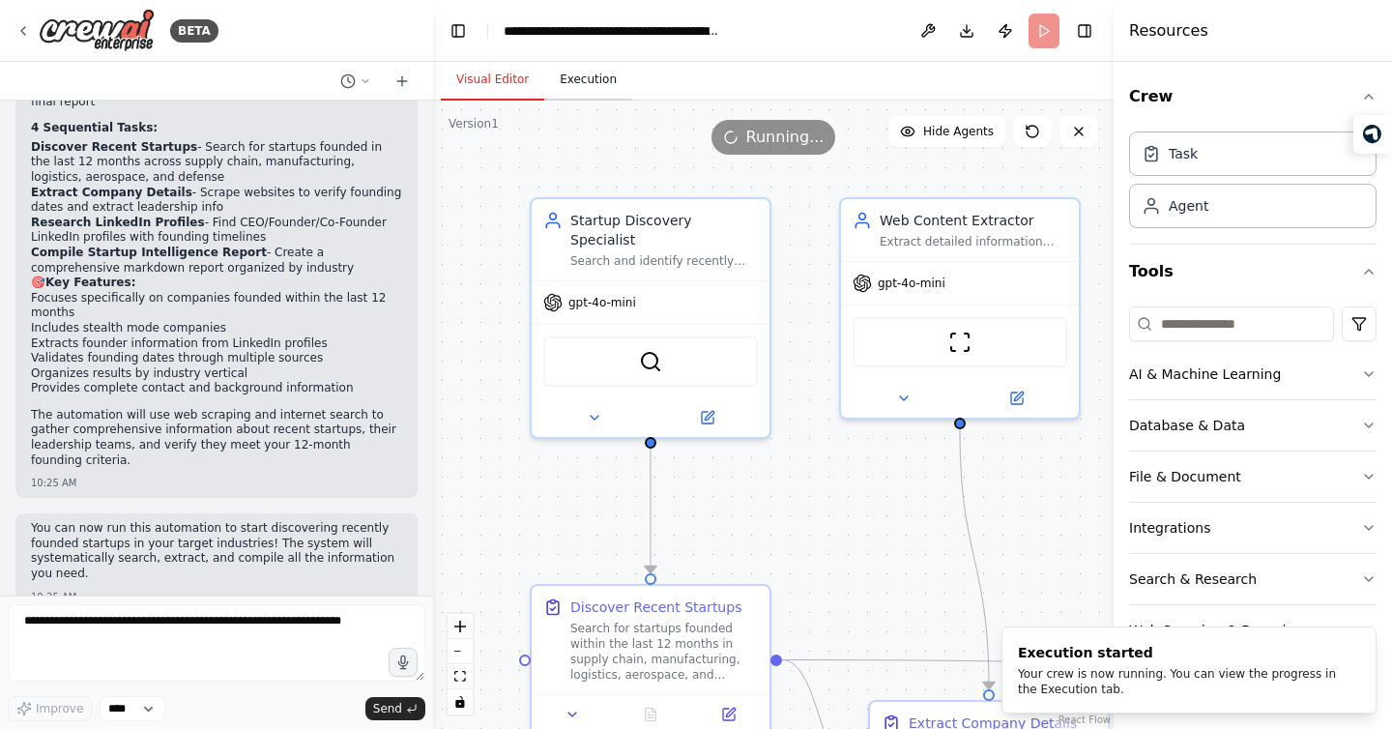
click at [582, 80] on button "Execution" at bounding box center [588, 80] width 88 height 41
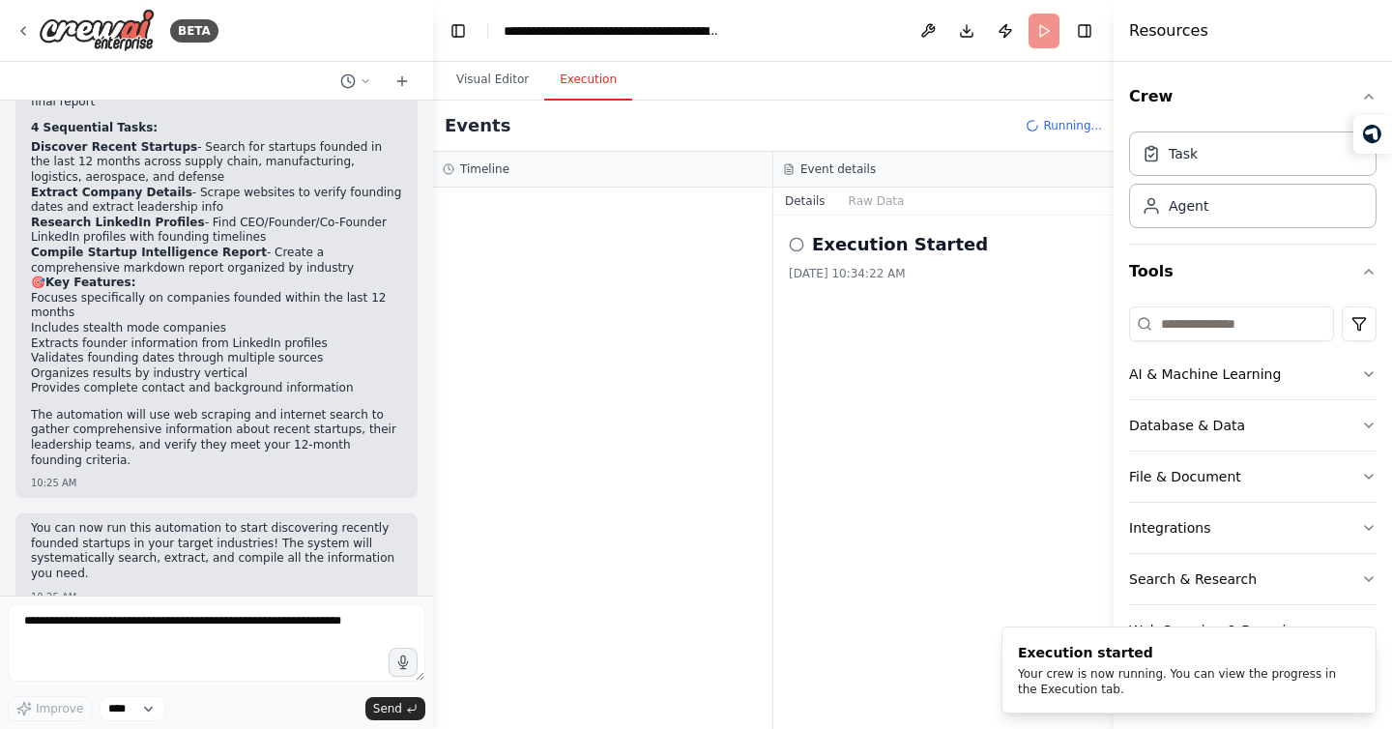
click at [825, 323] on div "Execution Started 9/15/2025, 10:34:22 AM" at bounding box center [943, 471] width 340 height 513
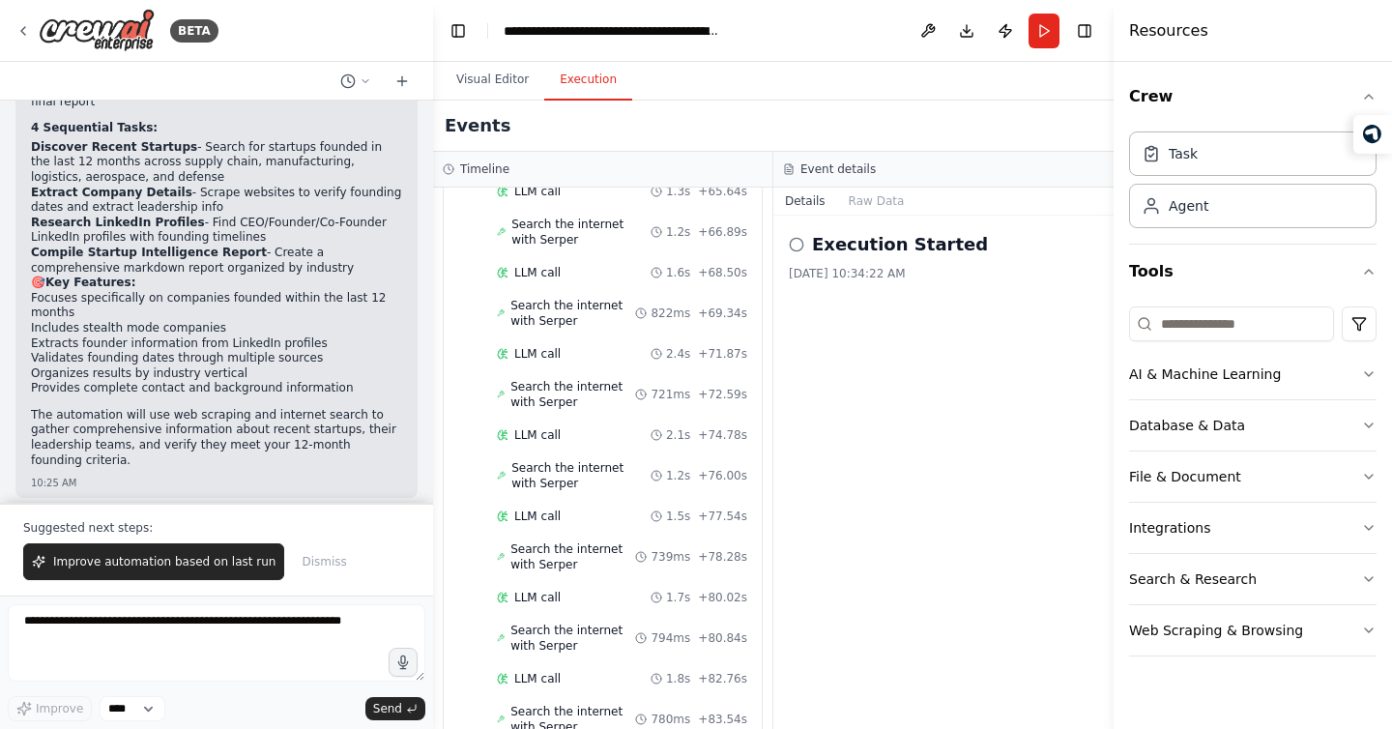
scroll to position [1902, 0]
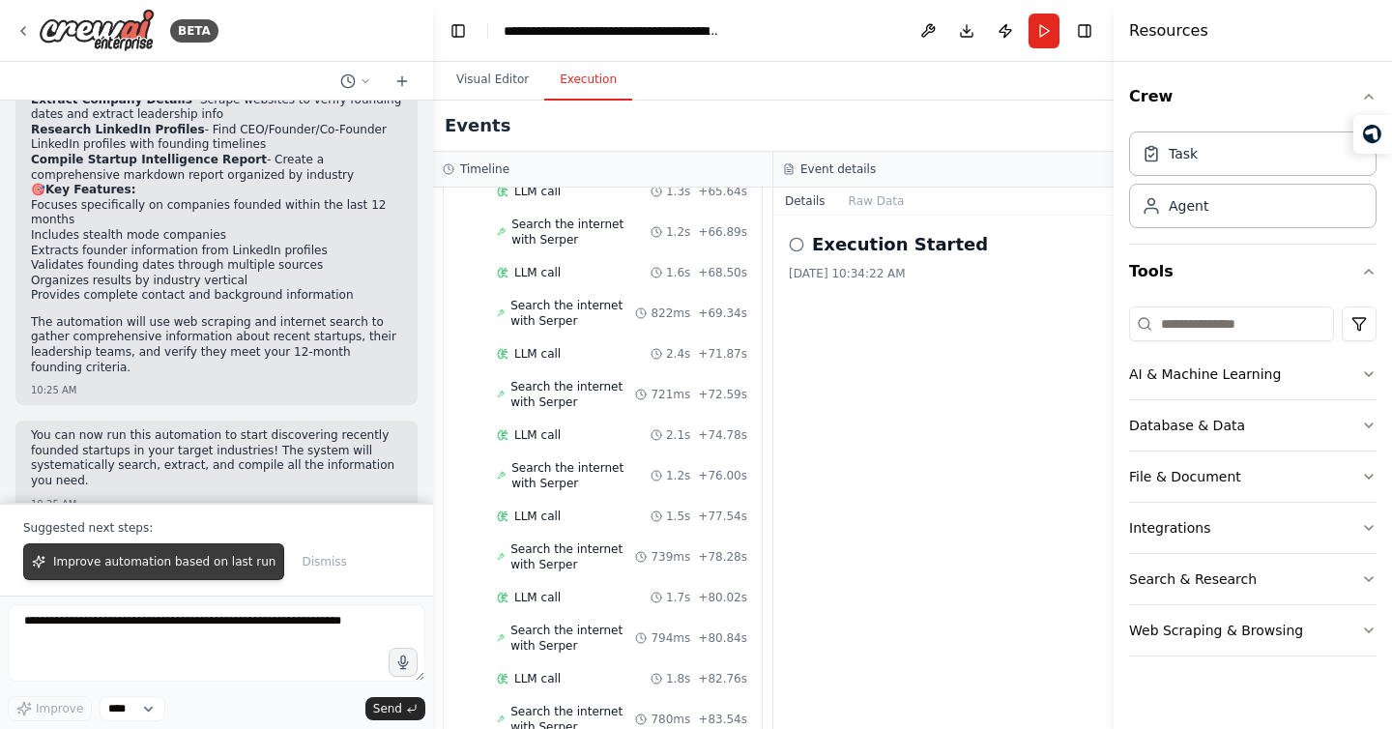
click at [126, 561] on span "Improve automation based on last run" at bounding box center [164, 561] width 222 height 15
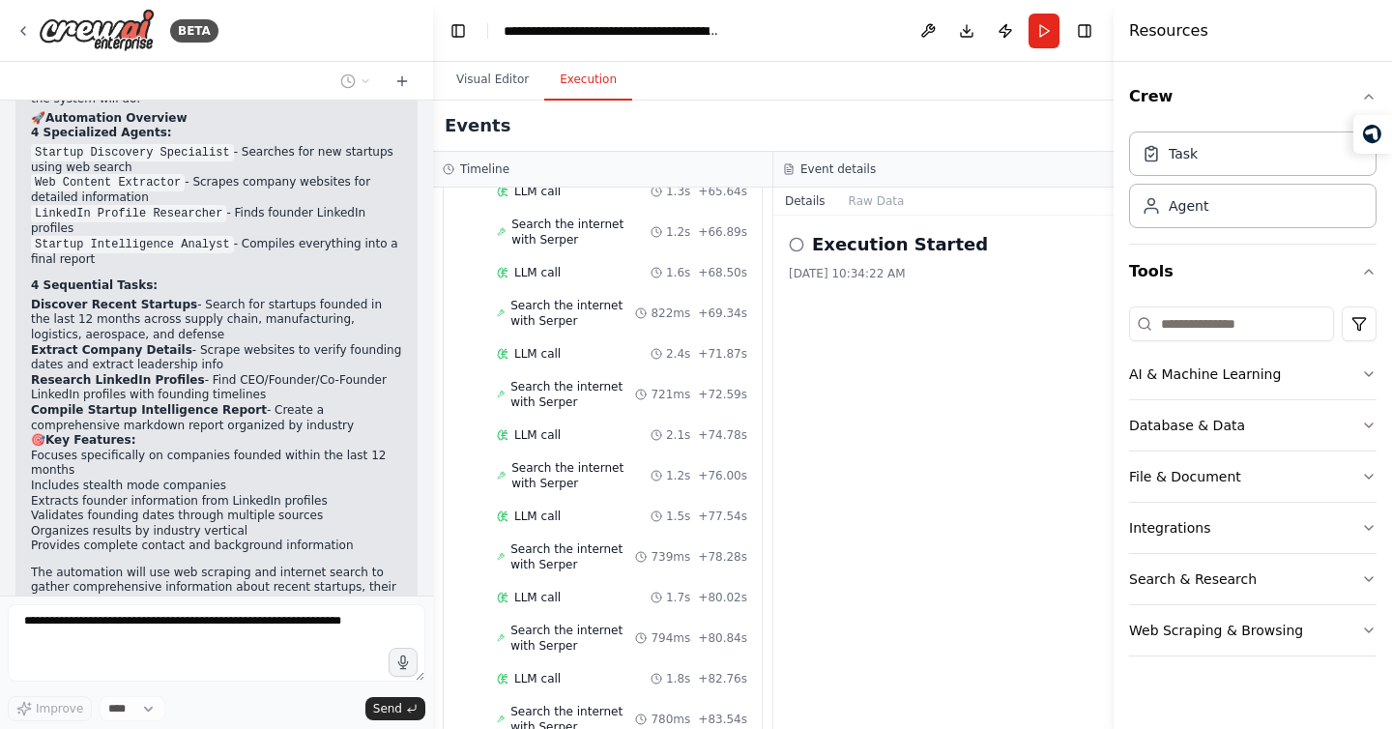
scroll to position [1859, 0]
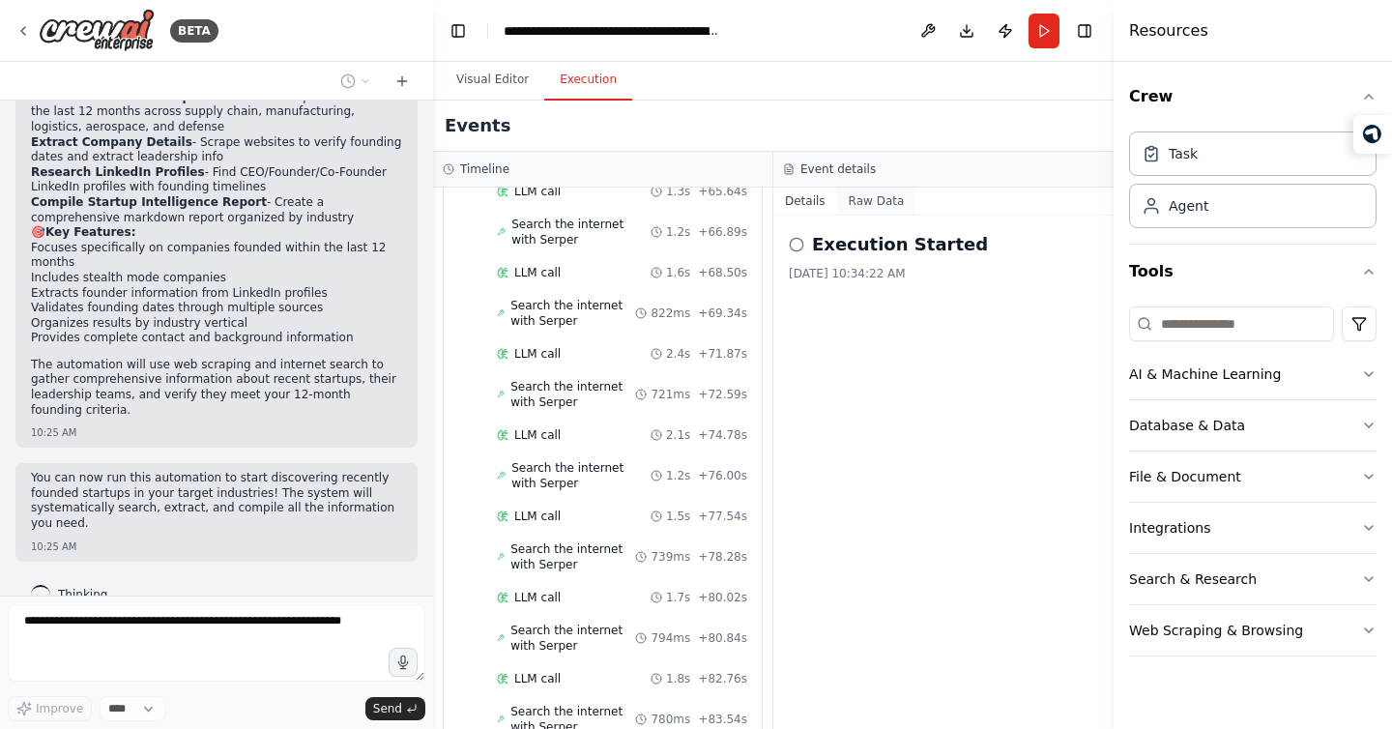
click at [880, 192] on button "Raw Data" at bounding box center [876, 200] width 79 height 27
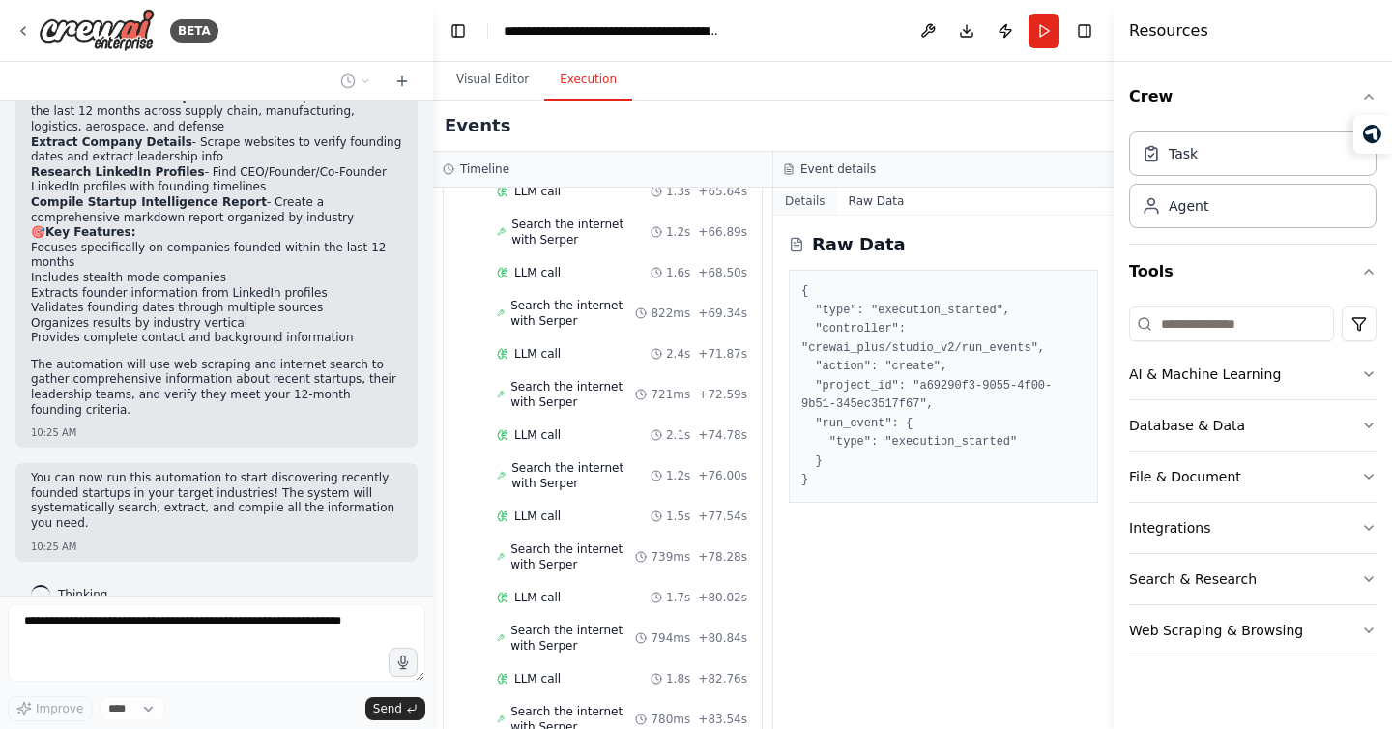
click at [814, 197] on button "Details" at bounding box center [805, 200] width 64 height 27
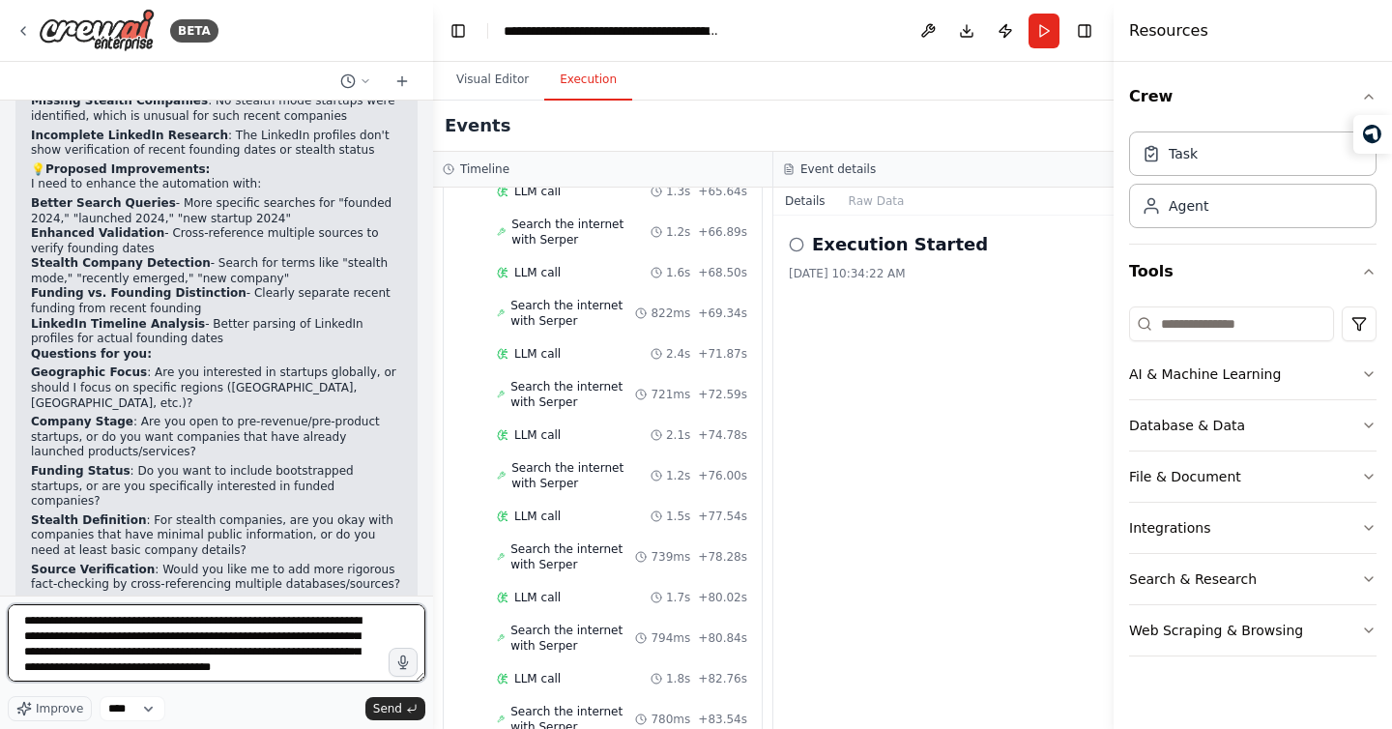
scroll to position [9, 0]
click at [308, 677] on textarea "**********" at bounding box center [216, 642] width 417 height 77
type textarea "**********"
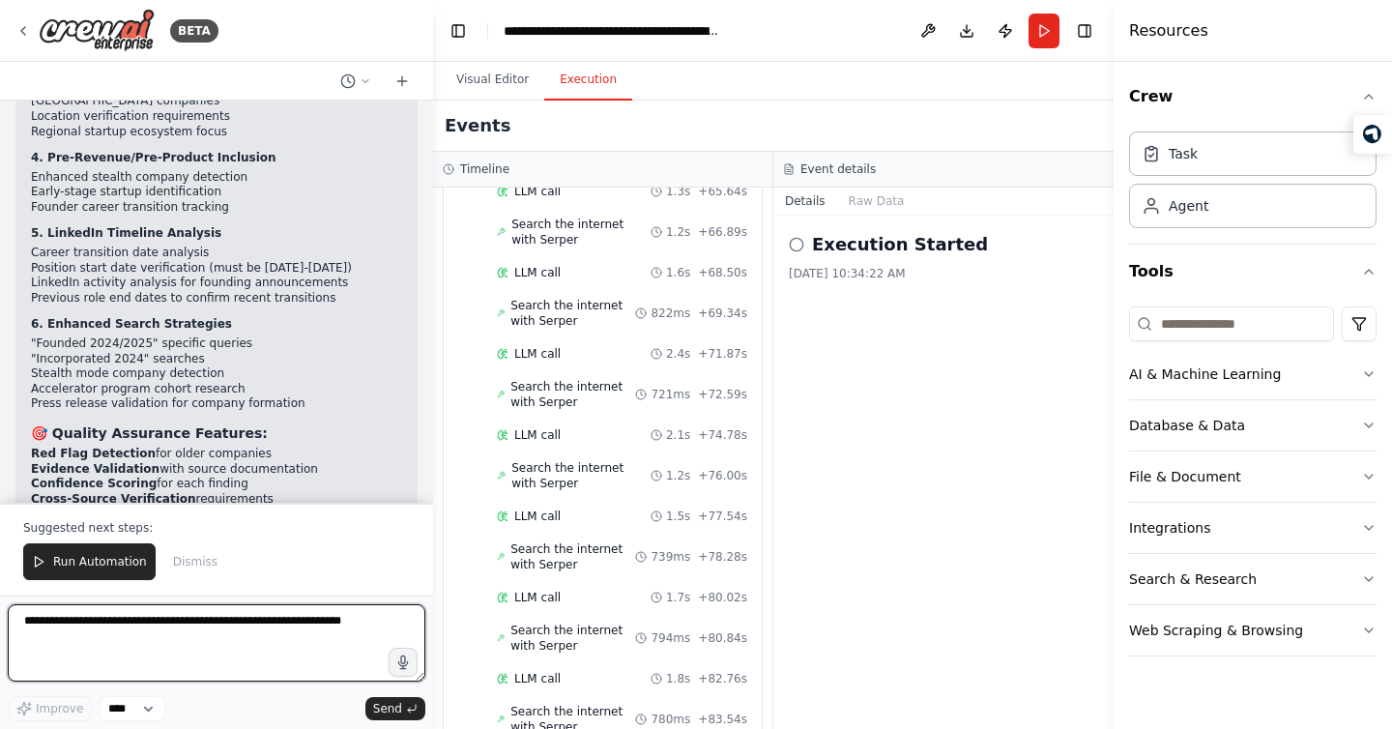
scroll to position [4823, 0]
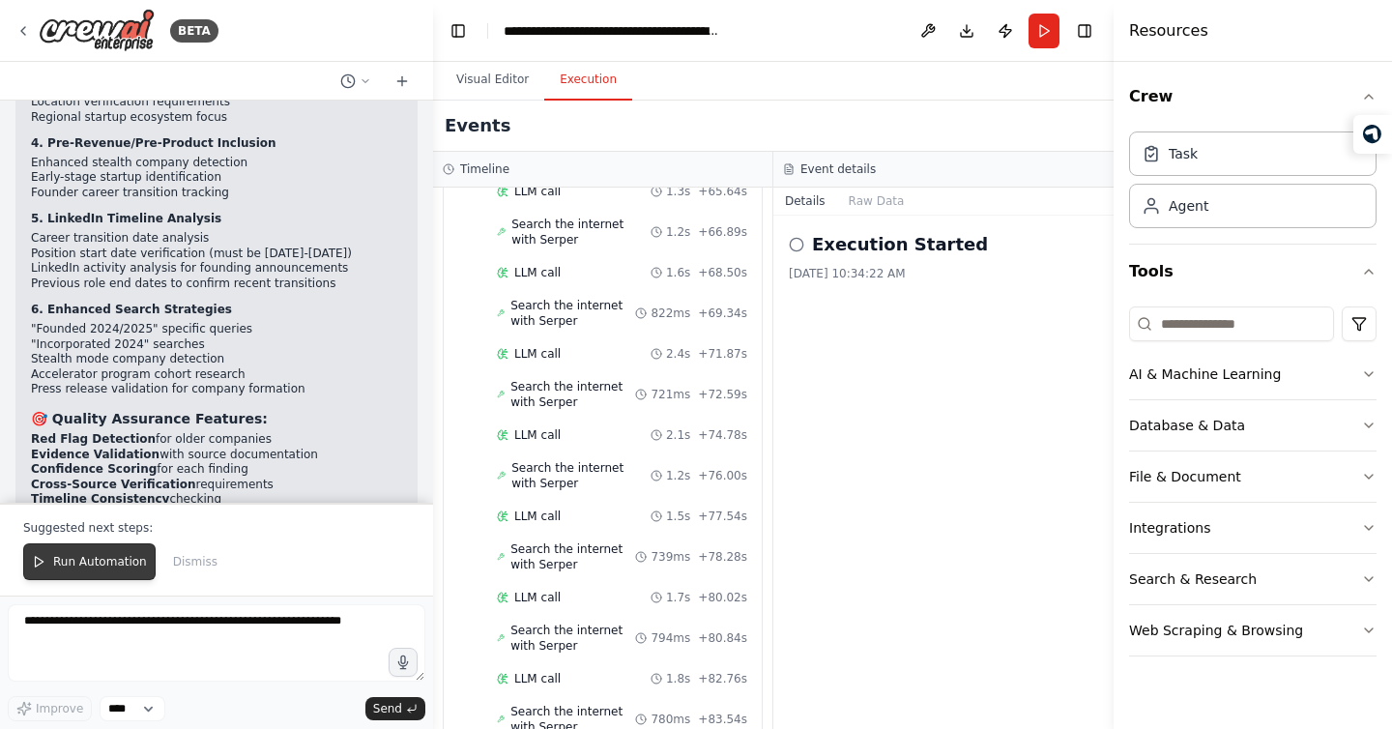
click at [82, 576] on button "Run Automation" at bounding box center [89, 561] width 132 height 37
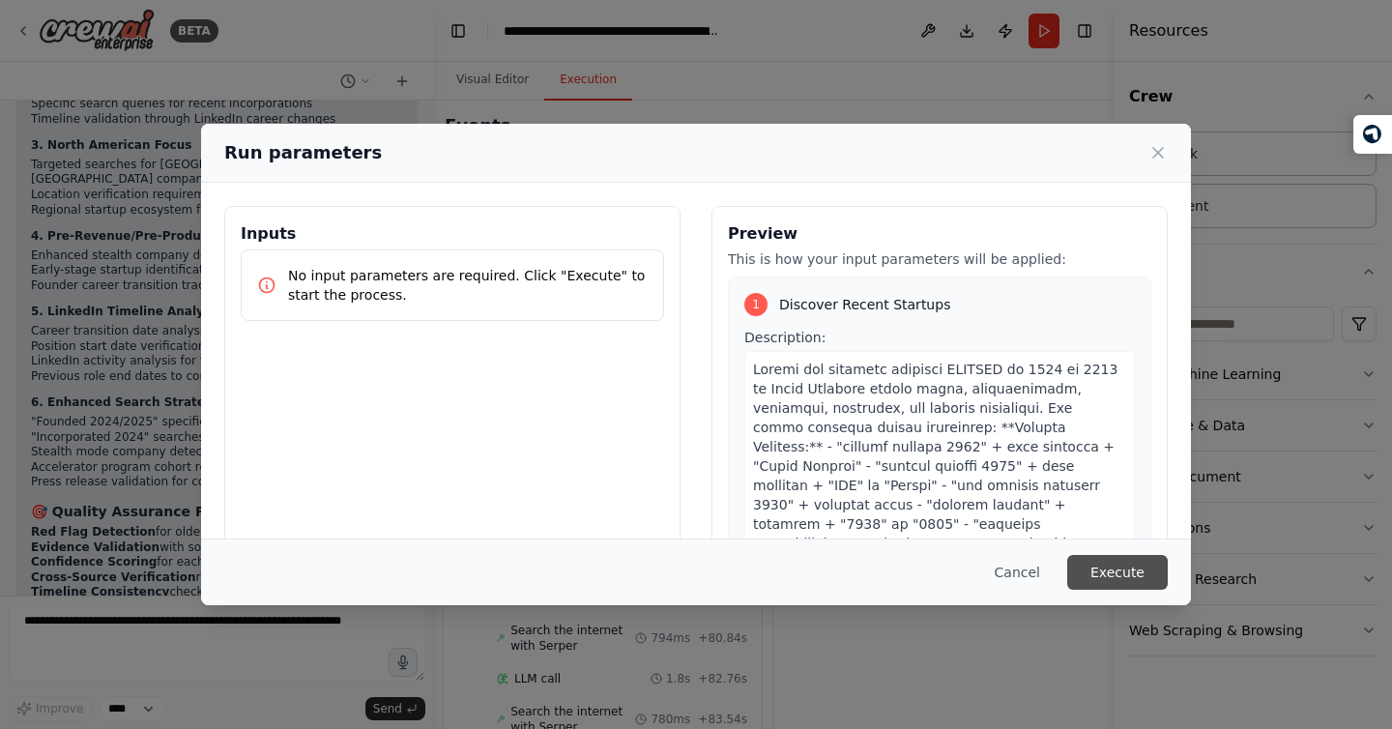
click at [1112, 570] on button "Execute" at bounding box center [1117, 572] width 101 height 35
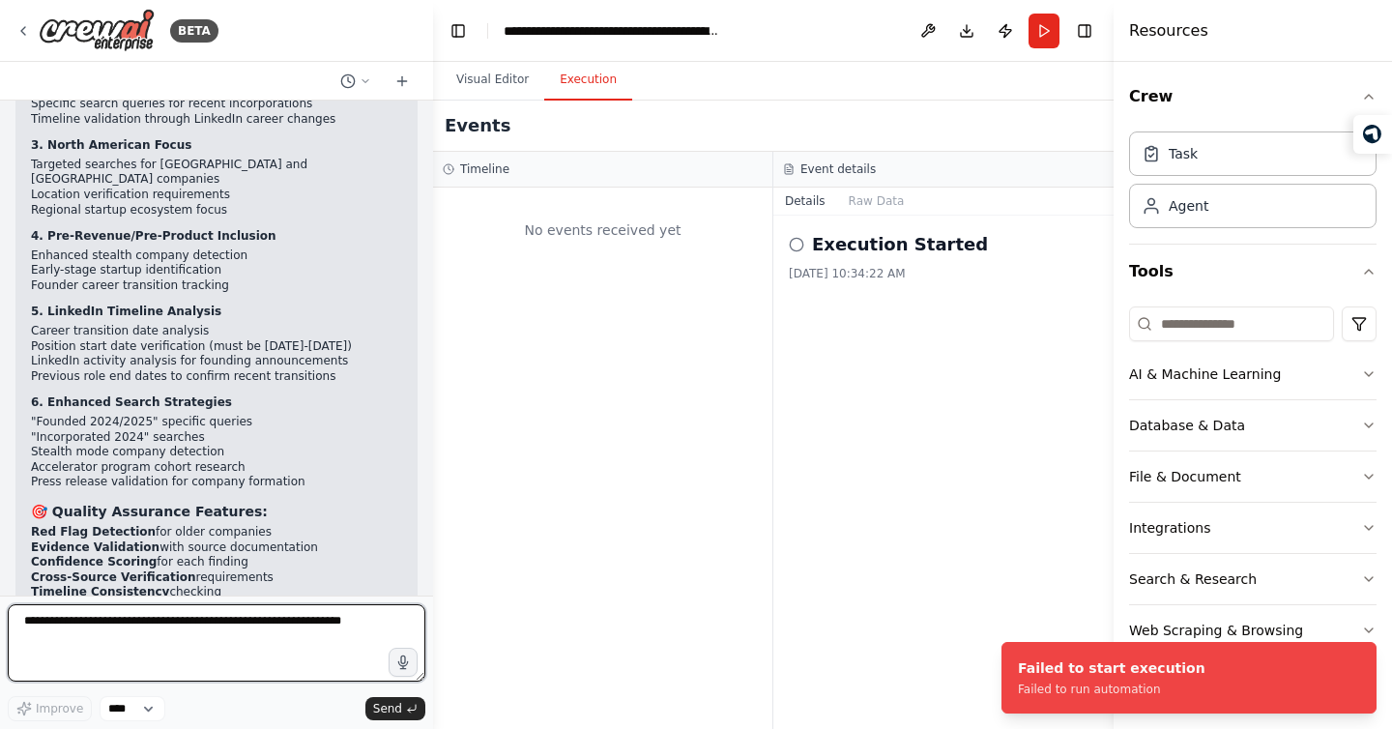
click at [232, 616] on textarea at bounding box center [216, 642] width 417 height 77
click at [603, 247] on div "No events received yet" at bounding box center [603, 230] width 320 height 66
click at [492, 81] on button "Visual Editor" at bounding box center [492, 80] width 103 height 41
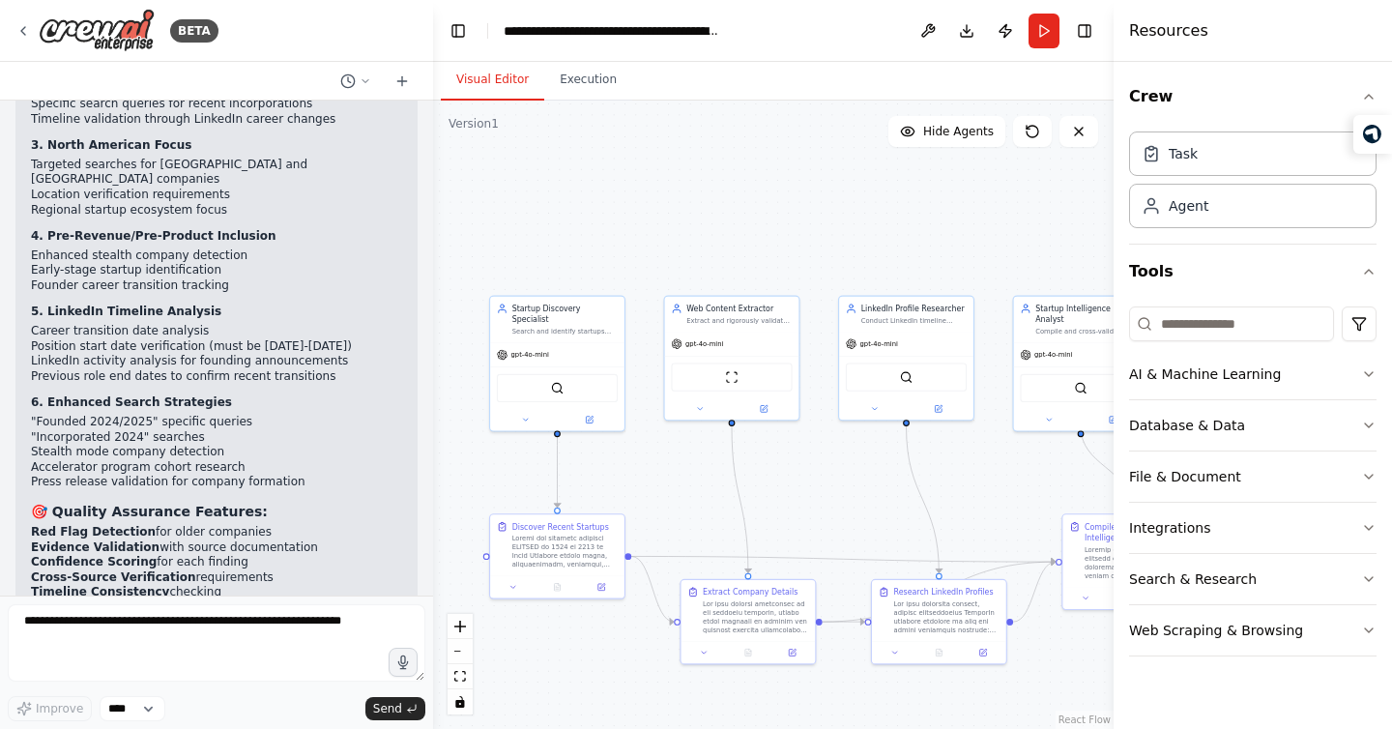
drag, startPoint x: 849, startPoint y: 430, endPoint x: 754, endPoint y: 474, distance: 105.1
click at [754, 473] on div ".deletable-edge-delete-btn { width: 20px; height: 20px; border: 0px solid #ffff…" at bounding box center [773, 415] width 680 height 628
click at [597, 88] on button "Execution" at bounding box center [588, 80] width 88 height 41
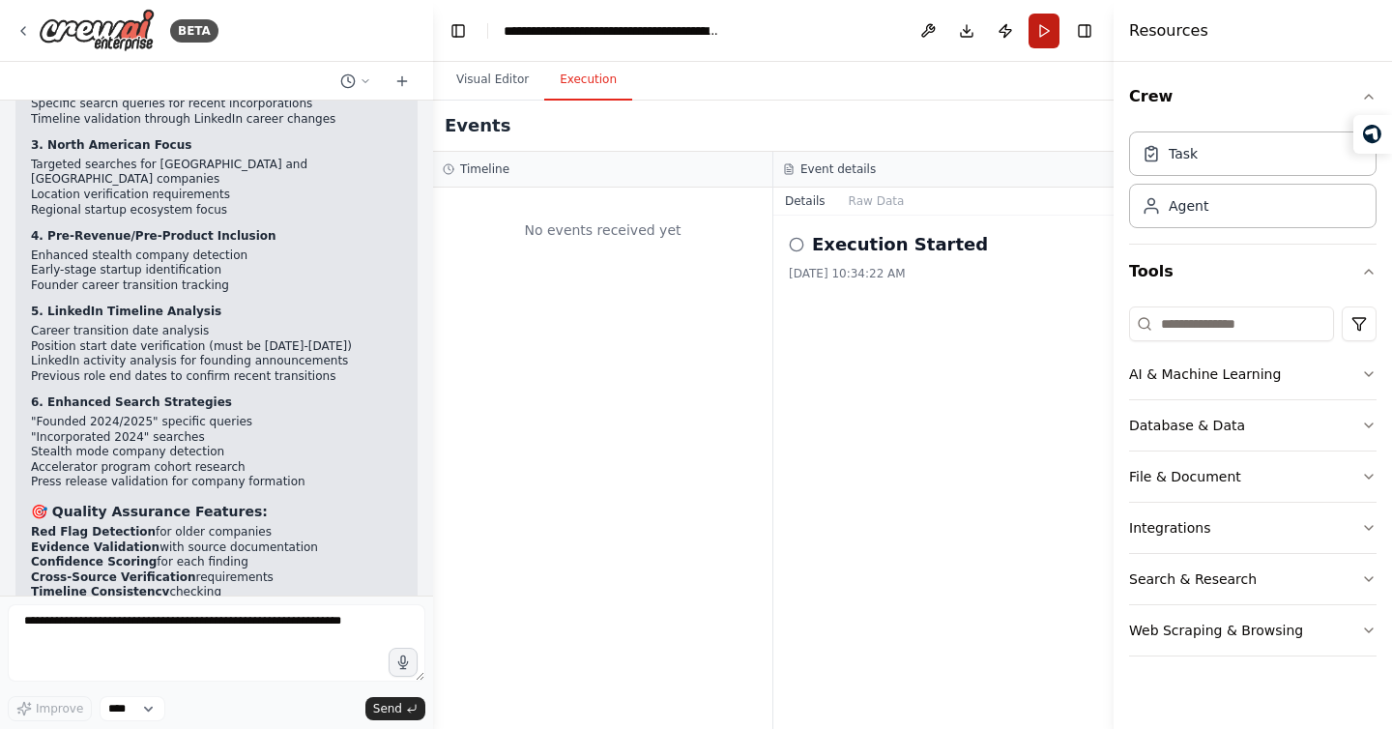
click at [1043, 35] on button "Run" at bounding box center [1043, 31] width 31 height 35
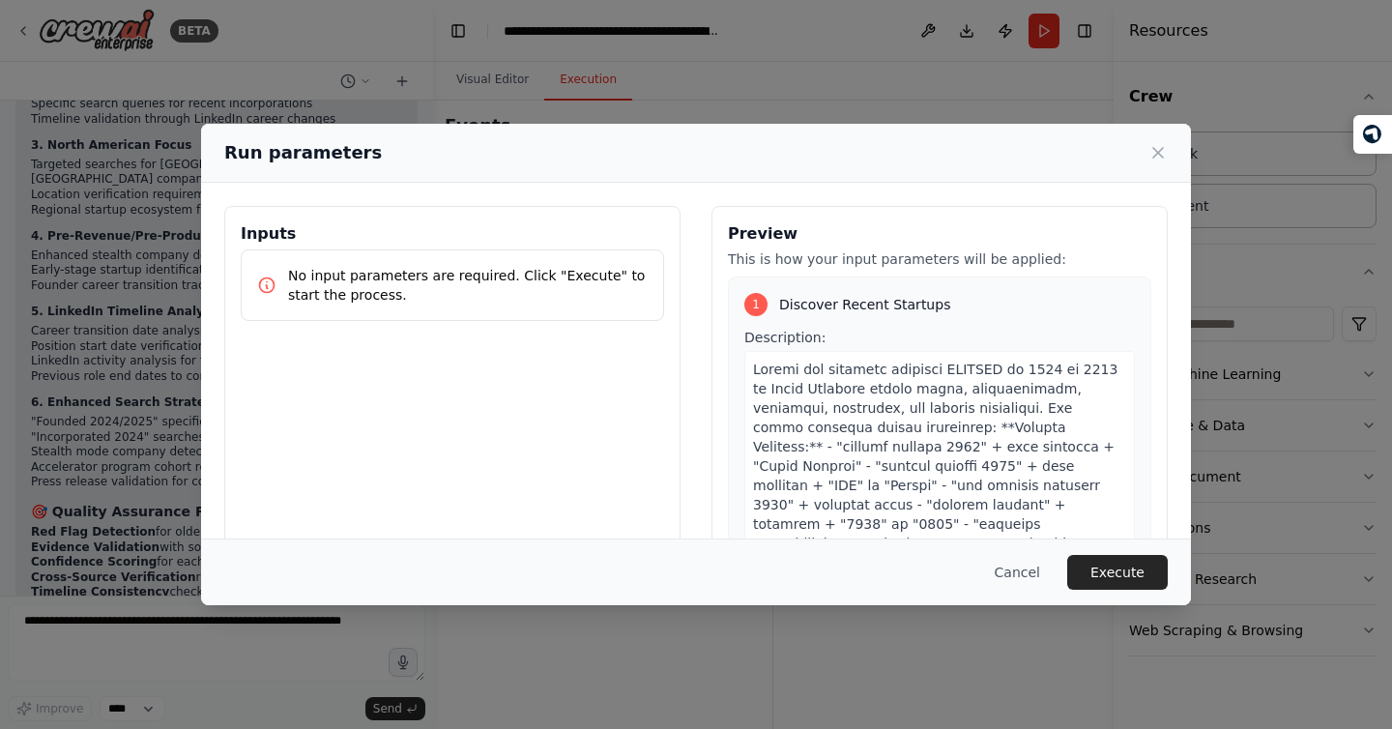
click at [1131, 591] on div "Cancel Execute" at bounding box center [696, 571] width 990 height 67
click at [1124, 570] on button "Execute" at bounding box center [1117, 572] width 101 height 35
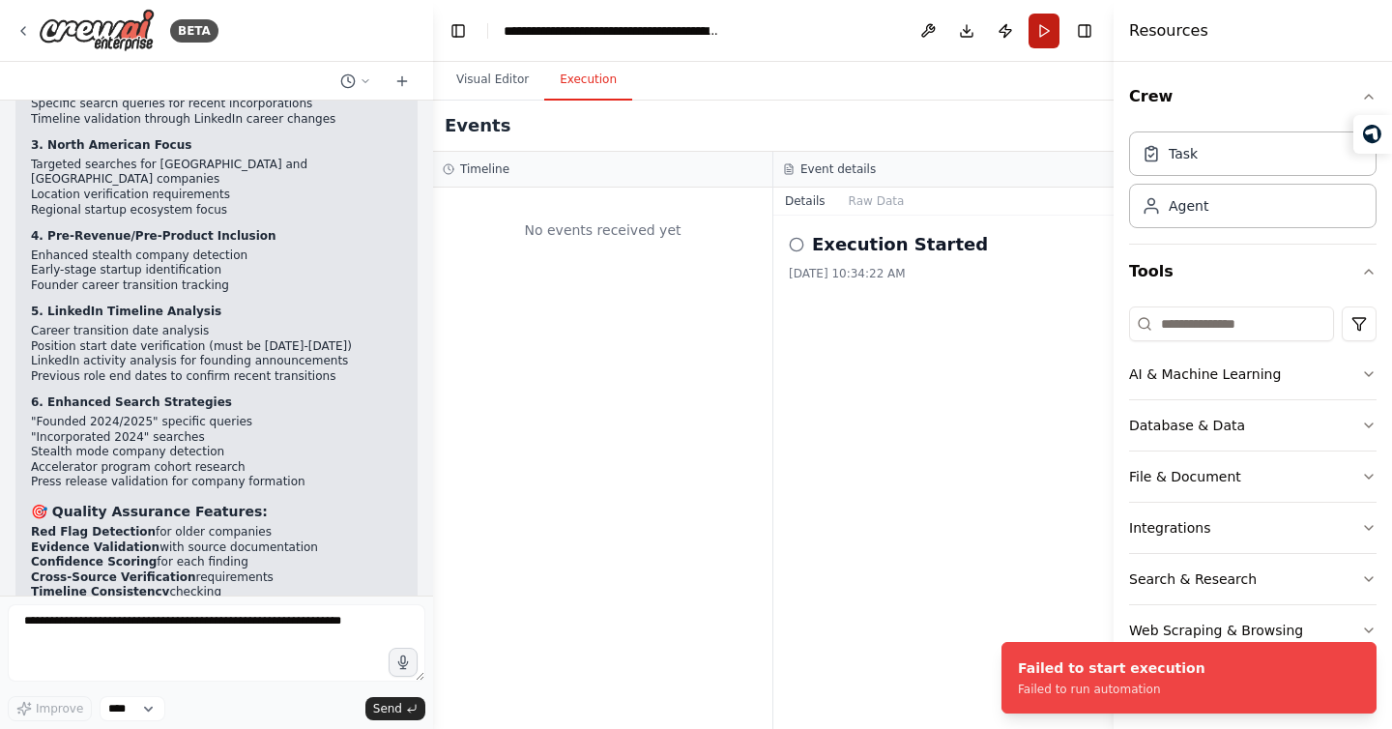
click at [1049, 30] on button "Run" at bounding box center [1043, 31] width 31 height 35
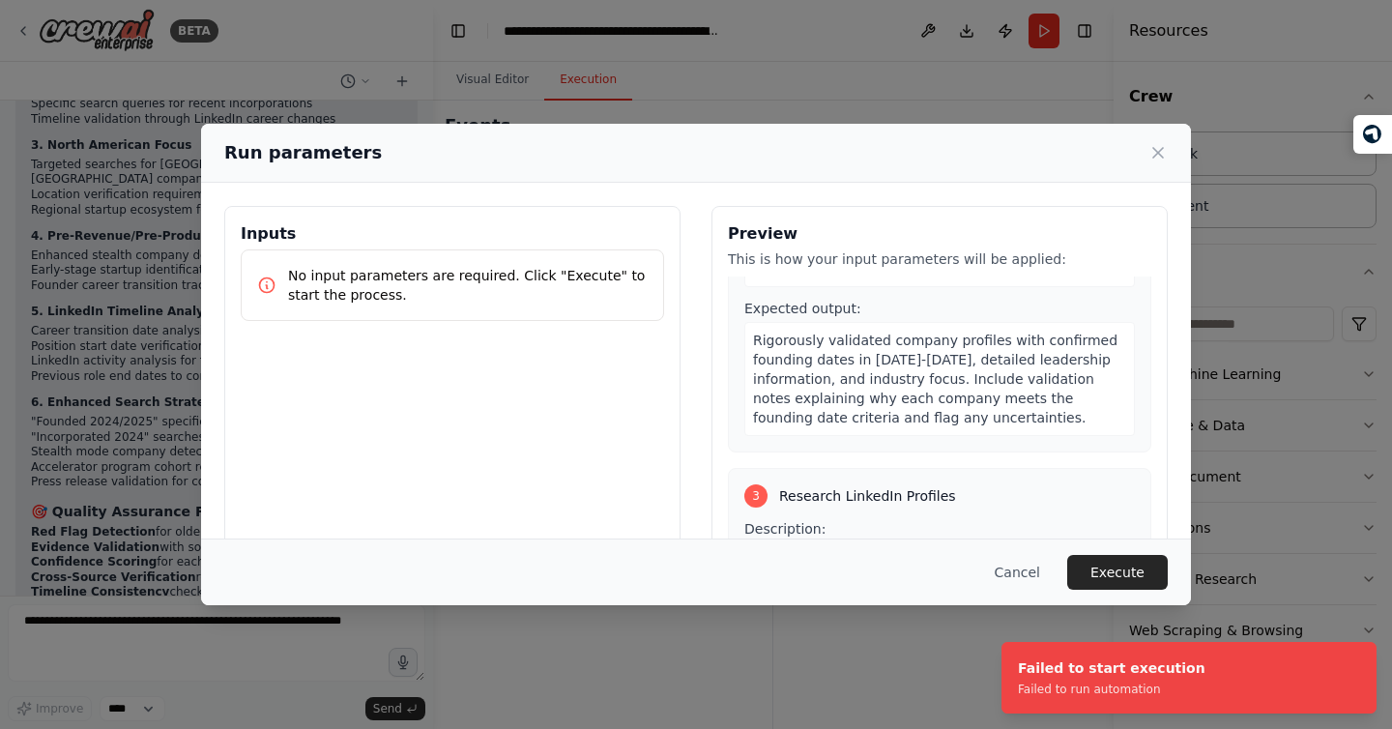
scroll to position [1707, 0]
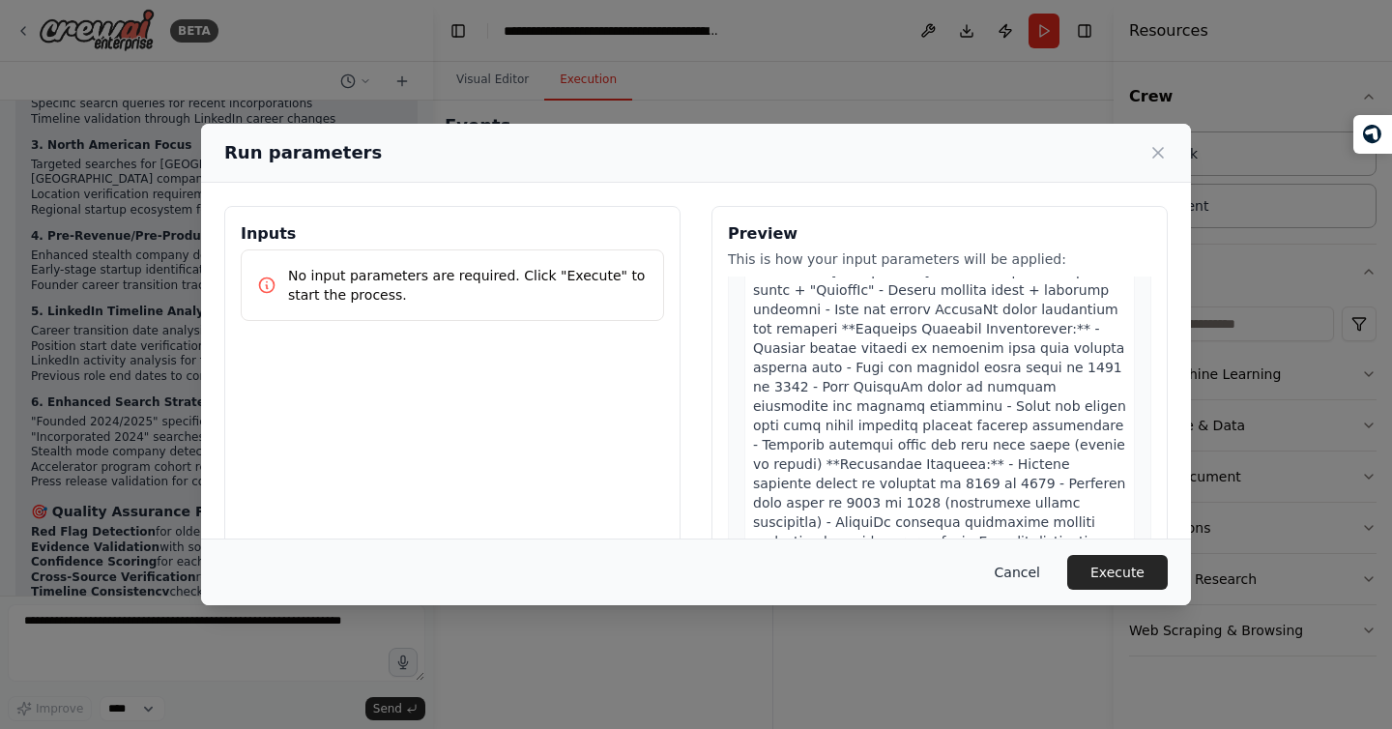
click at [1009, 565] on button "Cancel" at bounding box center [1017, 572] width 76 height 35
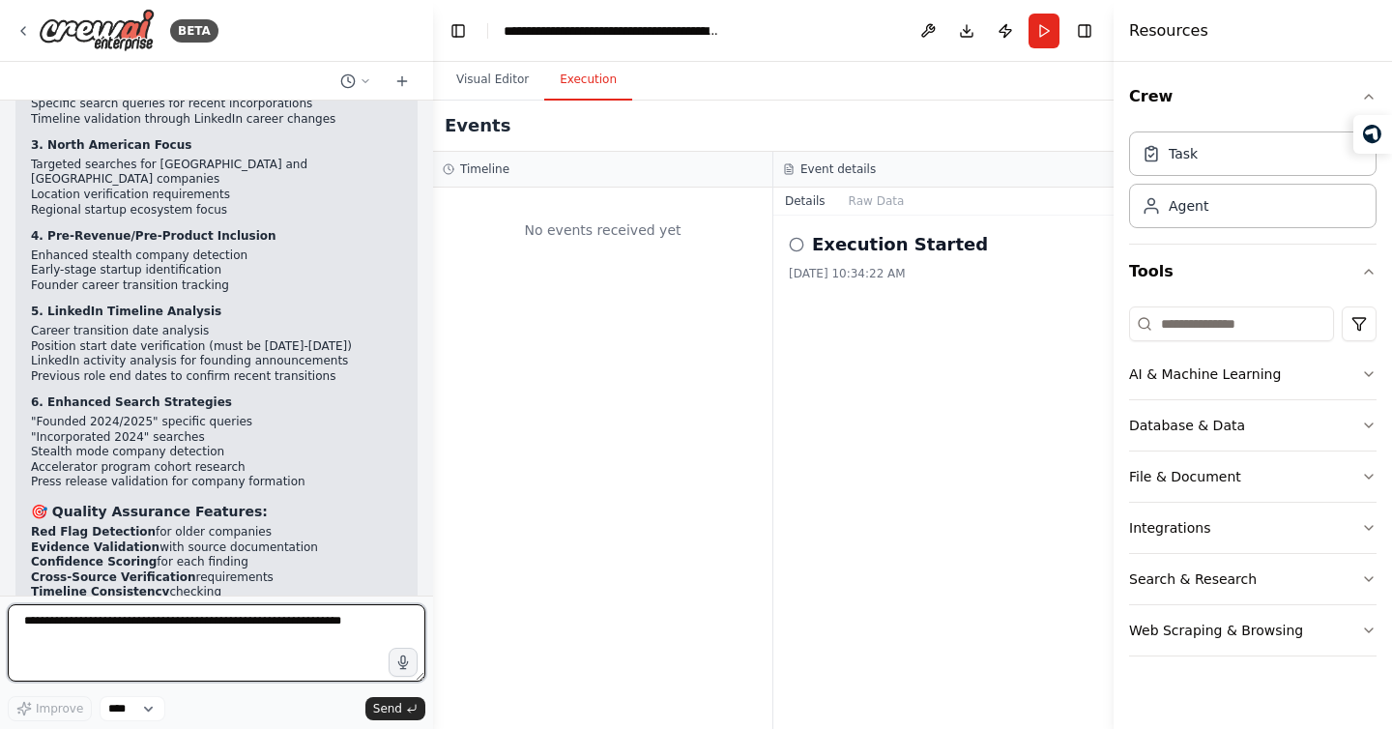
click at [136, 626] on textarea at bounding box center [216, 642] width 417 height 77
type textarea "**********"
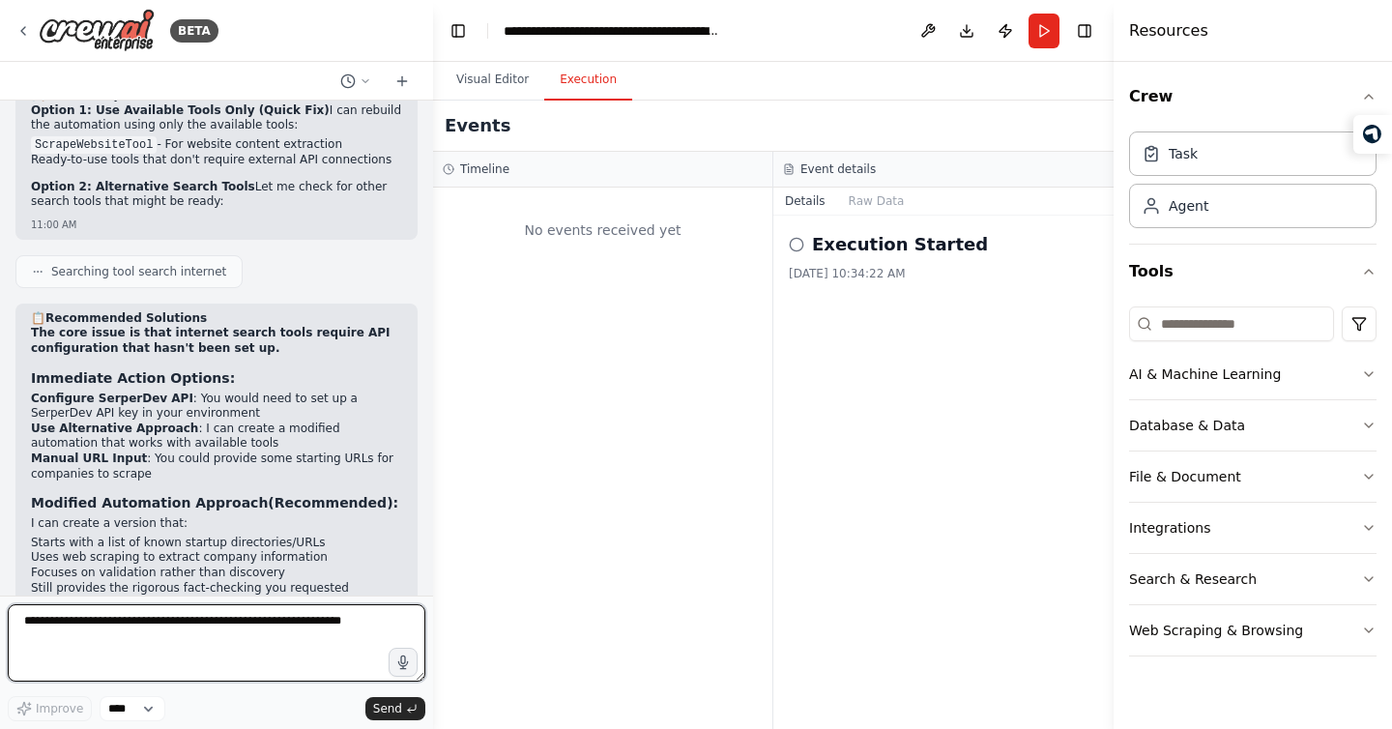
scroll to position [6072, 0]
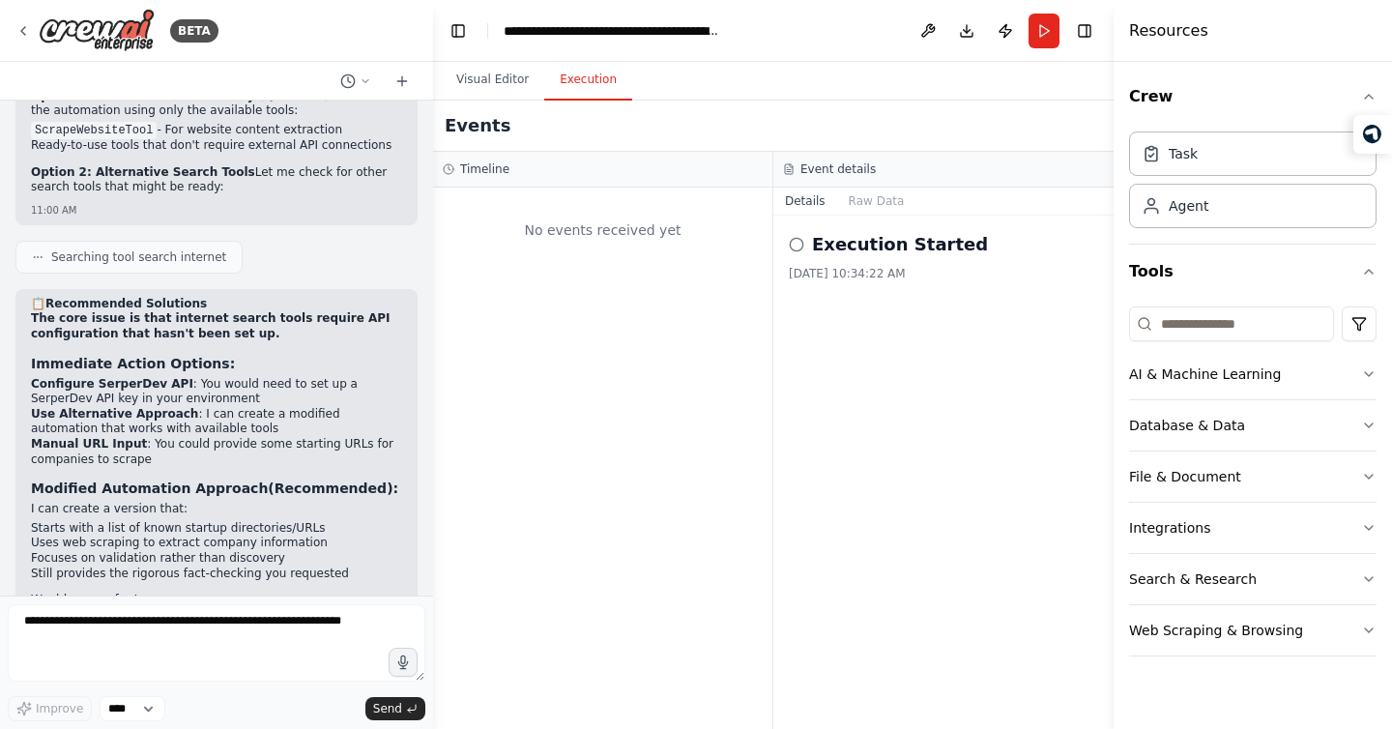
drag, startPoint x: 238, startPoint y: 619, endPoint x: 348, endPoint y: 15, distance: 613.9
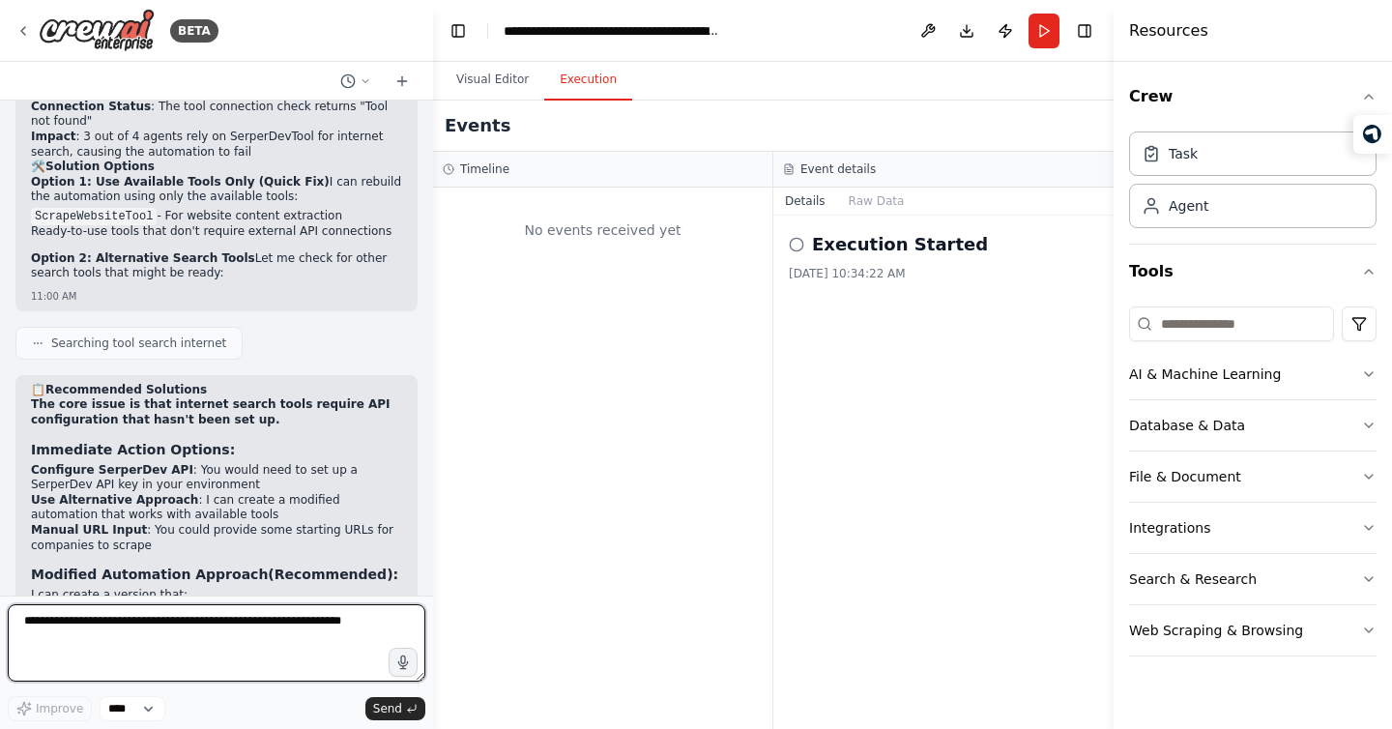
scroll to position [5990, 0]
